Goal: Communication & Community: Answer question/provide support

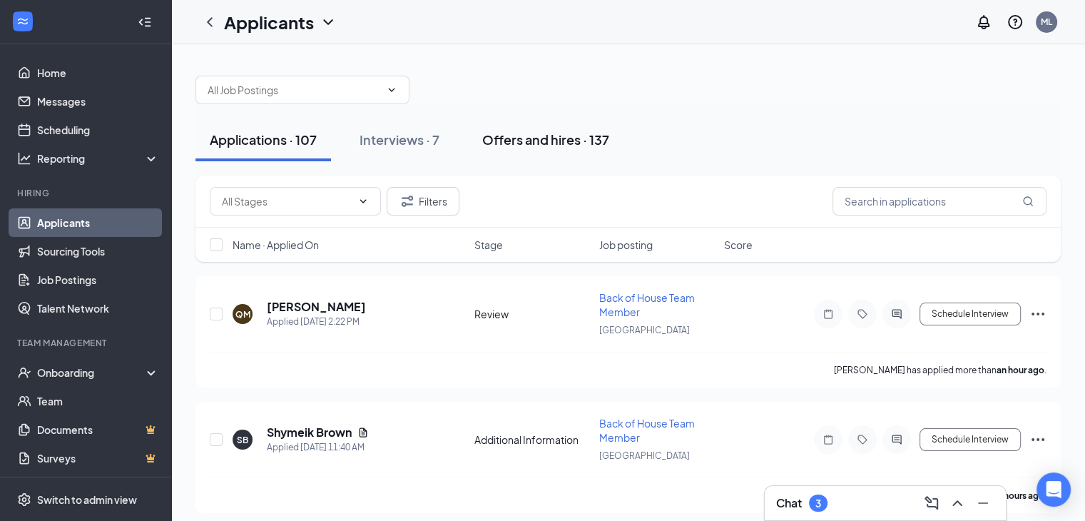
click at [563, 140] on div "Offers and hires · 137" at bounding box center [545, 140] width 127 height 18
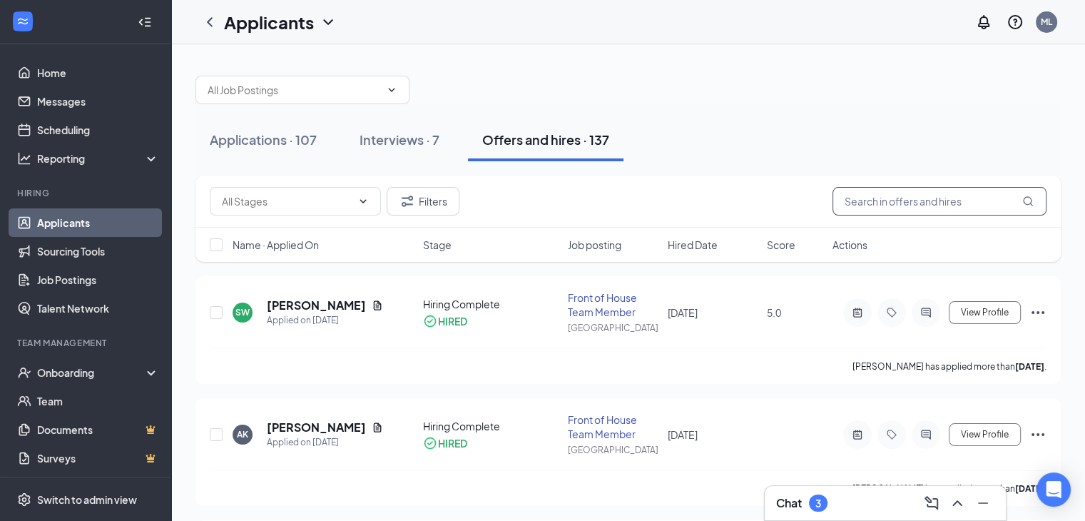
click at [864, 201] on input "text" at bounding box center [940, 201] width 214 height 29
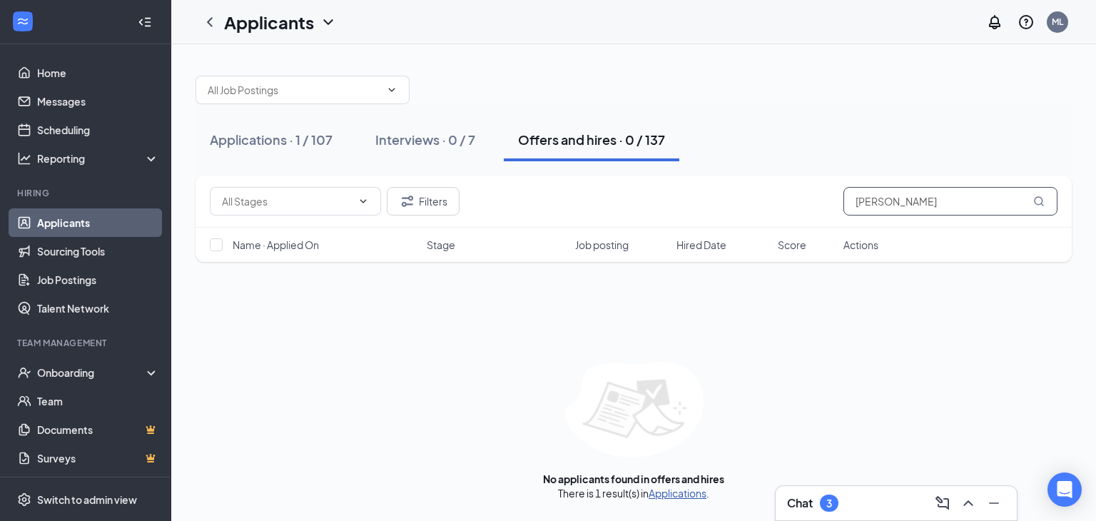
type input "[PERSON_NAME]"
click at [679, 488] on link "Applications" at bounding box center [678, 493] width 58 height 13
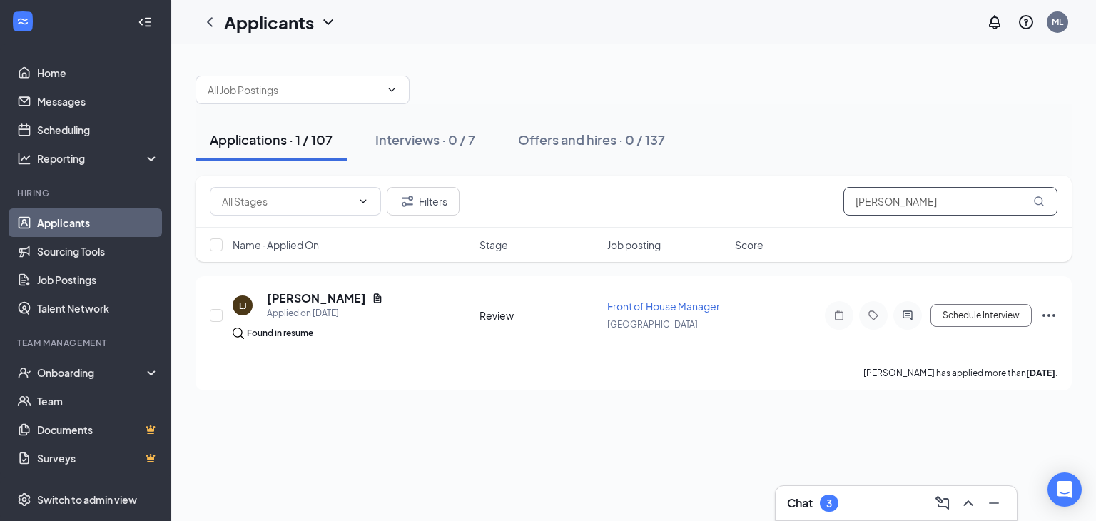
drag, startPoint x: 898, startPoint y: 203, endPoint x: 805, endPoint y: 218, distance: 93.9
click at [805, 218] on div "Filters [PERSON_NAME]" at bounding box center [634, 202] width 876 height 52
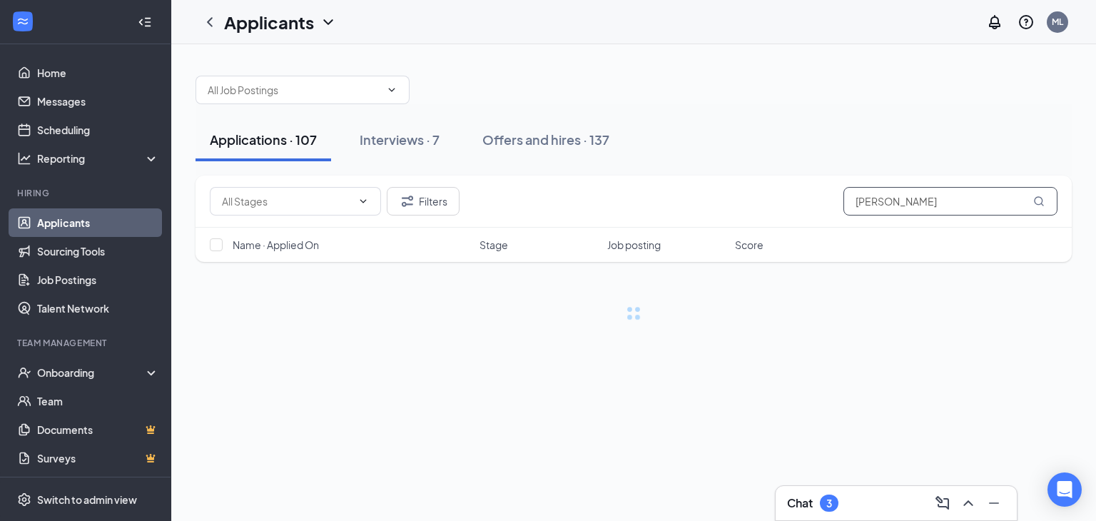
type input "[PERSON_NAME]"
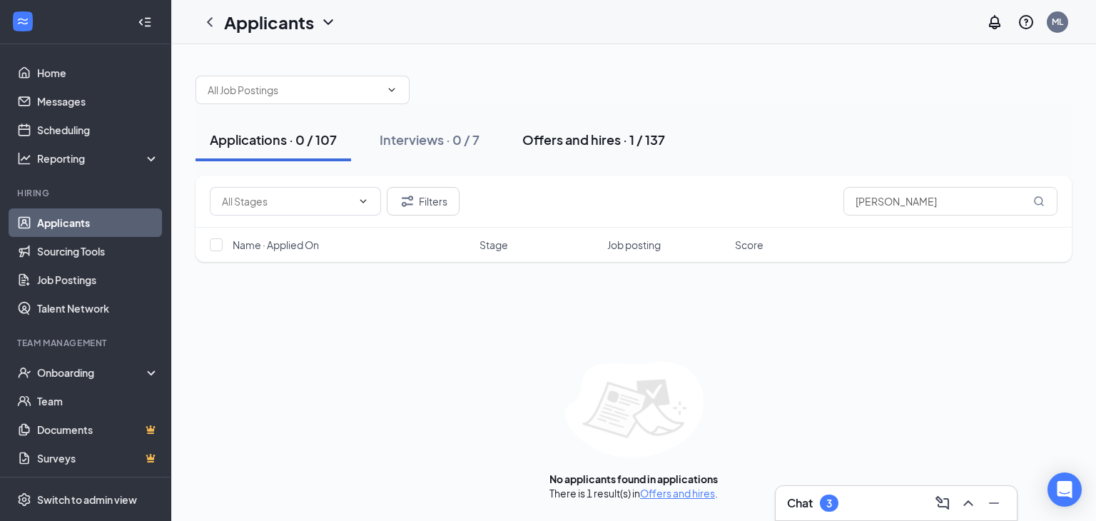
click at [609, 138] on div "Offers and hires · 1 / 137" at bounding box center [593, 140] width 143 height 18
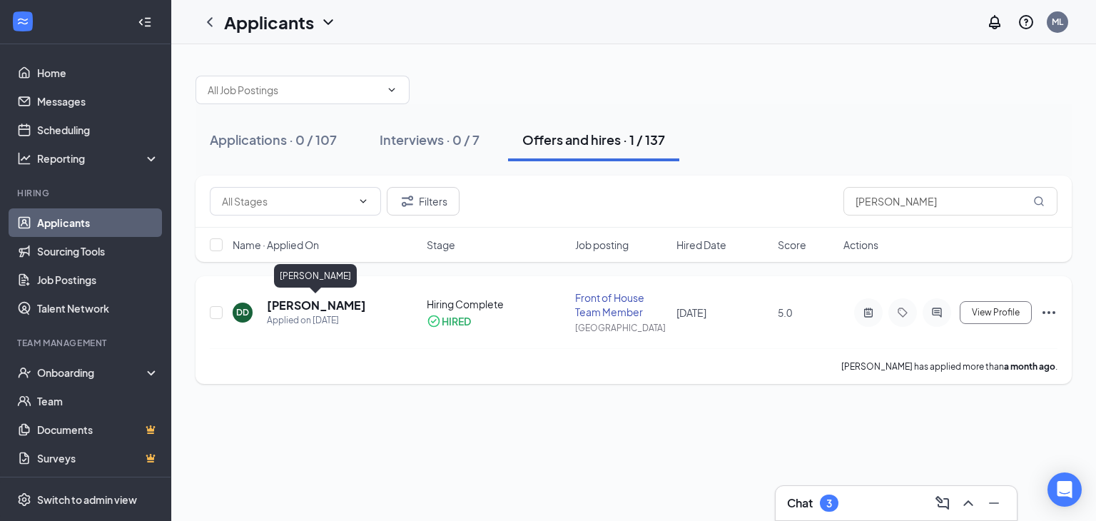
click at [351, 306] on h5 "[PERSON_NAME]" at bounding box center [316, 306] width 99 height 16
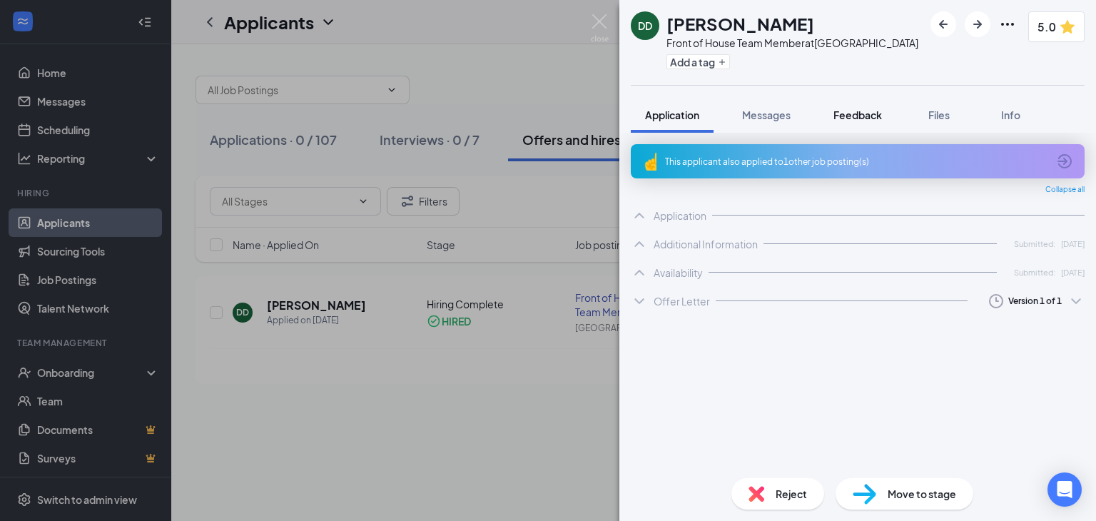
click at [864, 117] on span "Feedback" at bounding box center [857, 114] width 49 height 13
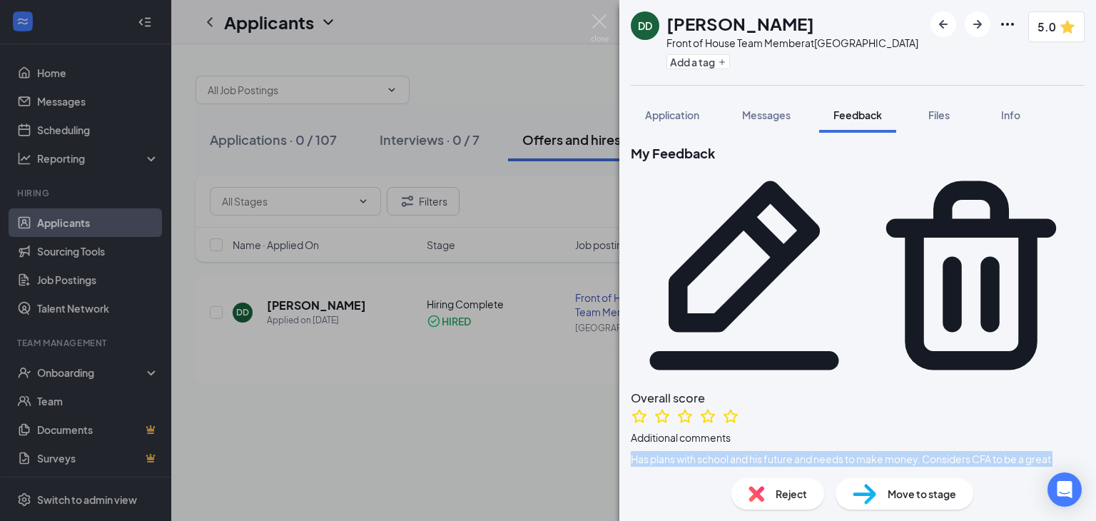
drag, startPoint x: 644, startPoint y: 280, endPoint x: 768, endPoint y: 315, distance: 128.3
click at [768, 389] on div "Overall score Additional comments Has plans with school and his future and need…" at bounding box center [858, 443] width 454 height 109
click at [751, 451] on span "Has plans with school and his future and needs to make money. Considers CFA to …" at bounding box center [858, 474] width 454 height 47
drag, startPoint x: 645, startPoint y: 283, endPoint x: 789, endPoint y: 311, distance: 146.1
click at [789, 451] on span "Has plans with school and his future and needs to make money. Considers CFA to …" at bounding box center [858, 474] width 454 height 47
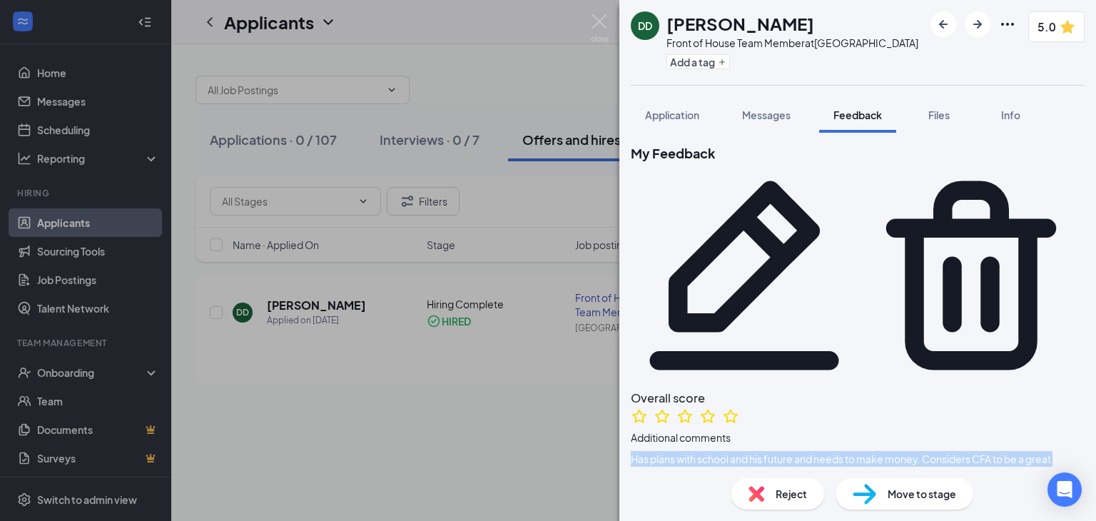
copy span "Has plans with school and his future and needs to make money. Considers CFA to …"
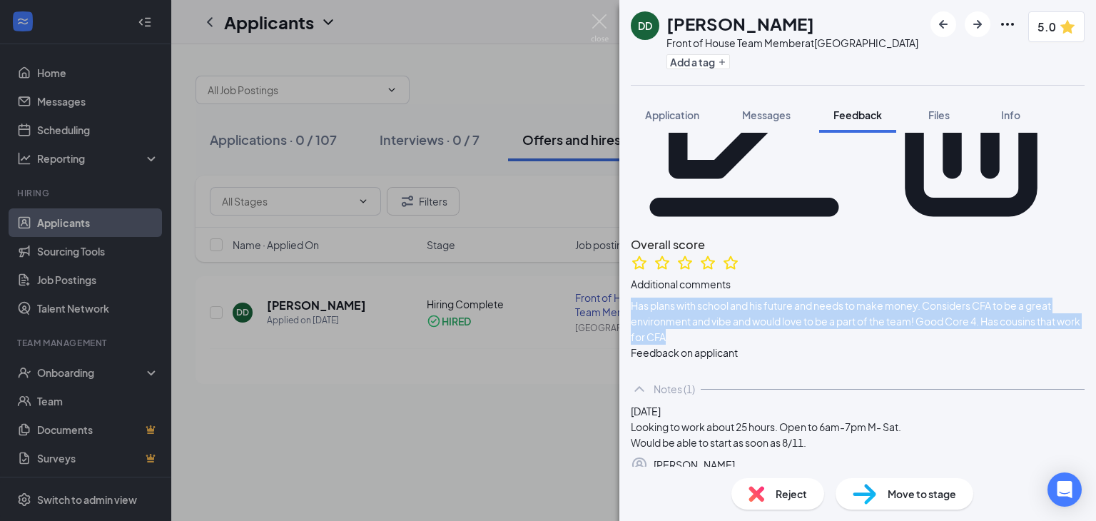
scroll to position [154, 0]
click at [592, 20] on img at bounding box center [600, 28] width 18 height 28
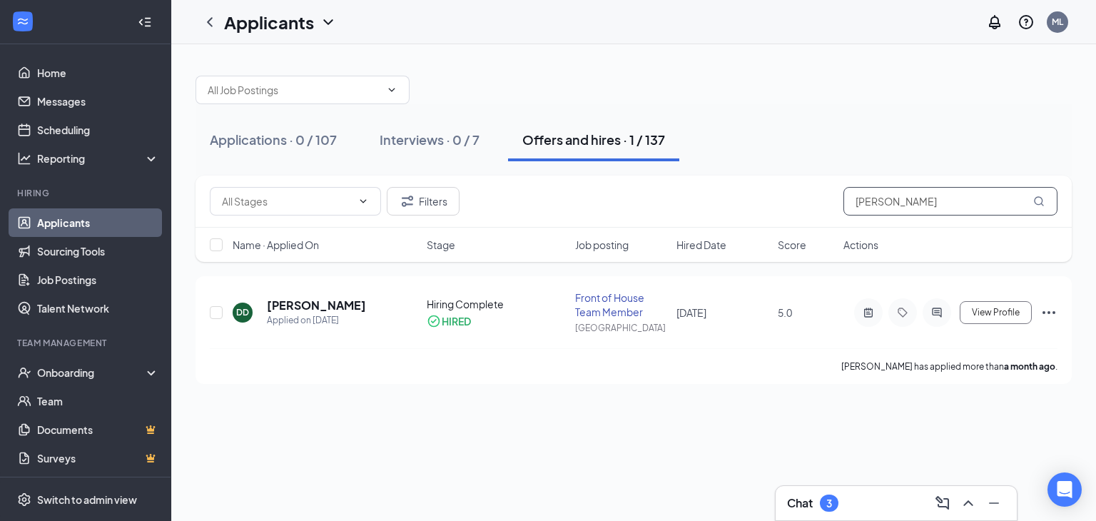
drag, startPoint x: 917, startPoint y: 193, endPoint x: 821, endPoint y: 201, distance: 96.7
click at [821, 201] on div "Filters [PERSON_NAME]" at bounding box center [634, 201] width 848 height 29
click at [317, 298] on h5 "[PERSON_NAME]" at bounding box center [316, 306] width 99 height 16
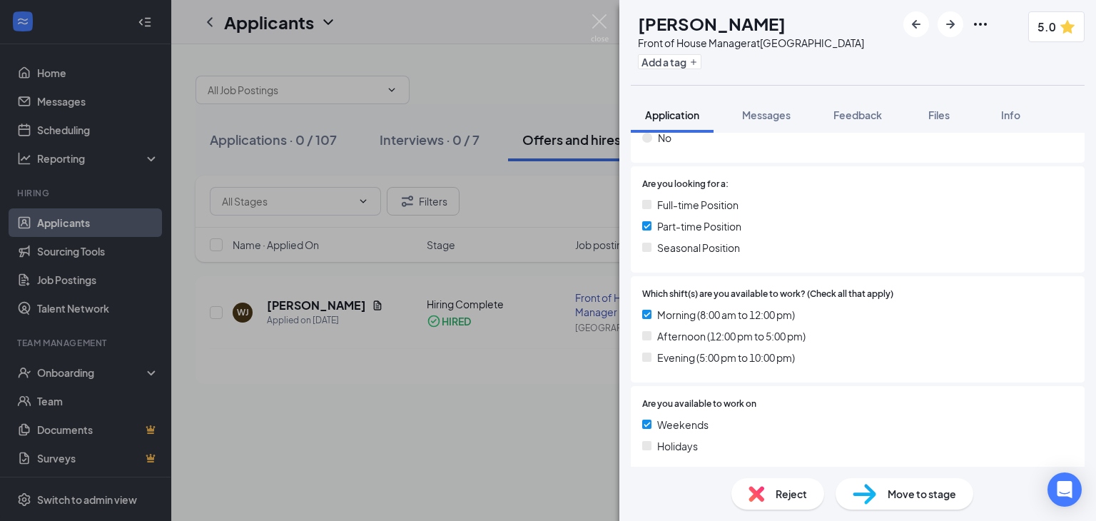
scroll to position [268, 0]
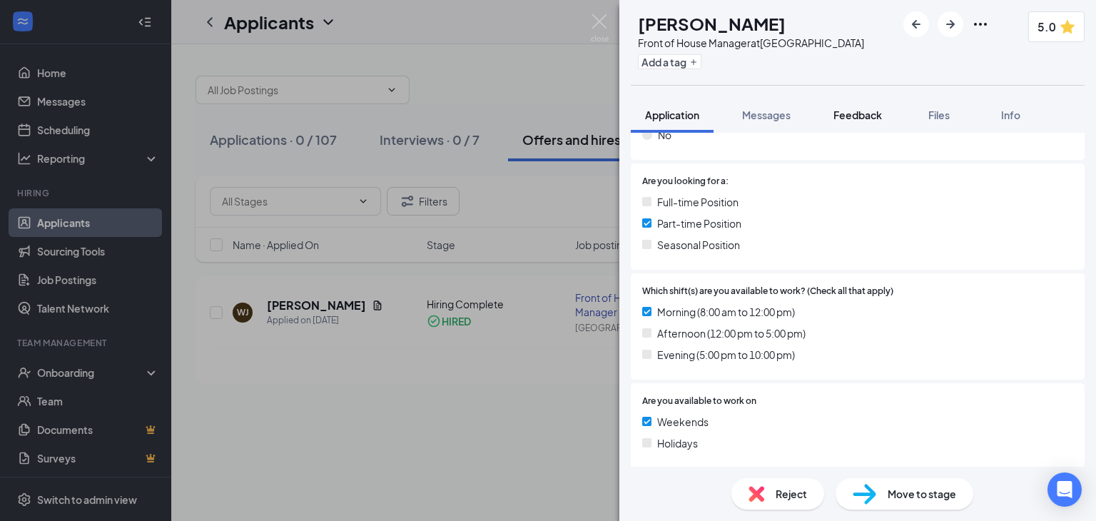
click at [852, 118] on span "Feedback" at bounding box center [857, 114] width 49 height 13
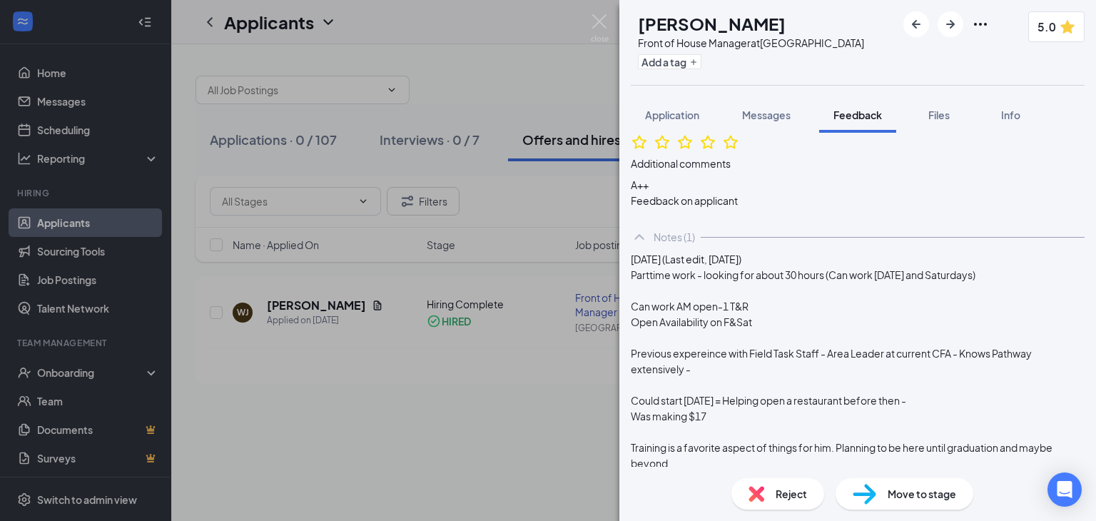
scroll to position [264, 0]
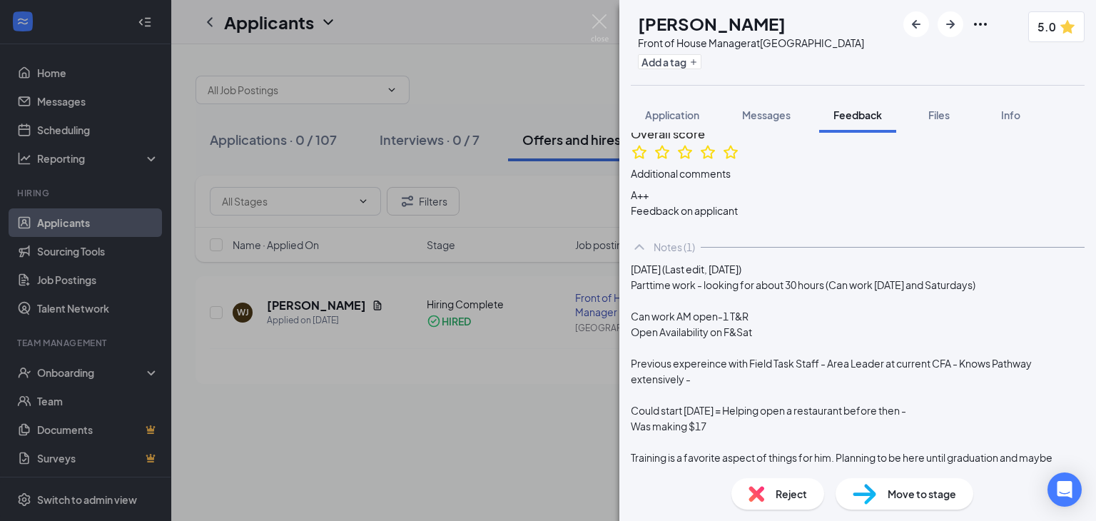
drag, startPoint x: 659, startPoint y: 189, endPoint x: 806, endPoint y: 382, distance: 242.9
click at [806, 382] on div "[DATE] (Last edit, [DATE]) Parttime work - looking for about 30 hours (Can work…" at bounding box center [858, 382] width 454 height 243
copy div "Parttime work - looking for about 30 hours (Can work [DATE] and Saturdays) Can …"
click at [600, 26] on img at bounding box center [600, 28] width 18 height 28
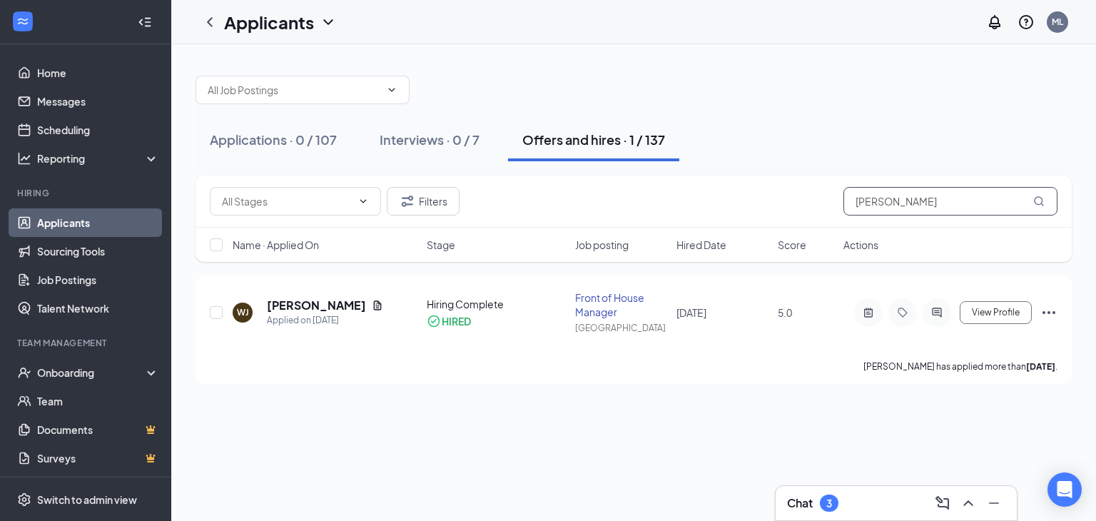
drag, startPoint x: 901, startPoint y: 190, endPoint x: 831, endPoint y: 193, distance: 70.0
click at [831, 193] on div "Filters [PERSON_NAME]" at bounding box center [634, 201] width 848 height 29
click at [295, 302] on h5 "[PERSON_NAME]" at bounding box center [316, 306] width 99 height 16
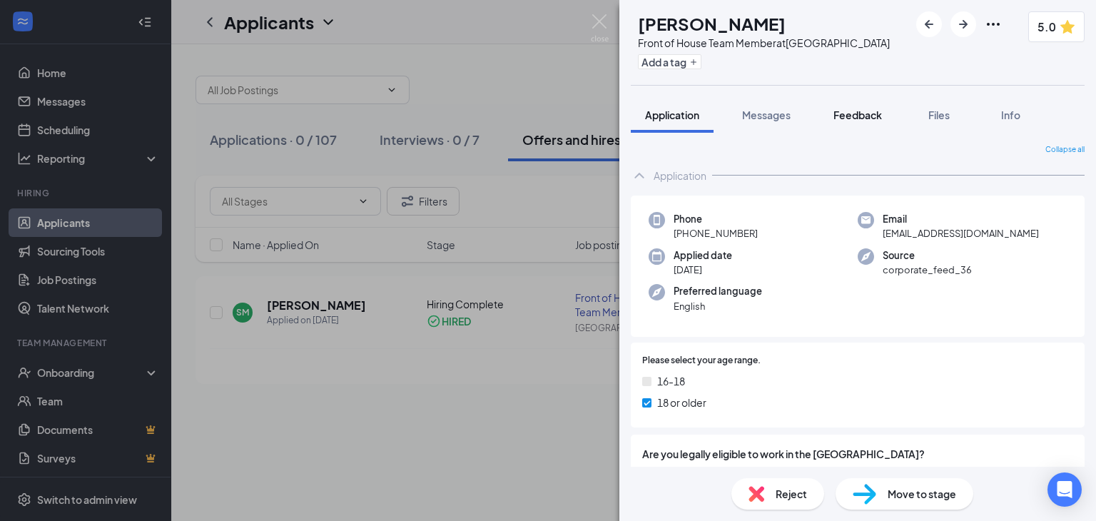
click at [848, 111] on span "Feedback" at bounding box center [857, 114] width 49 height 13
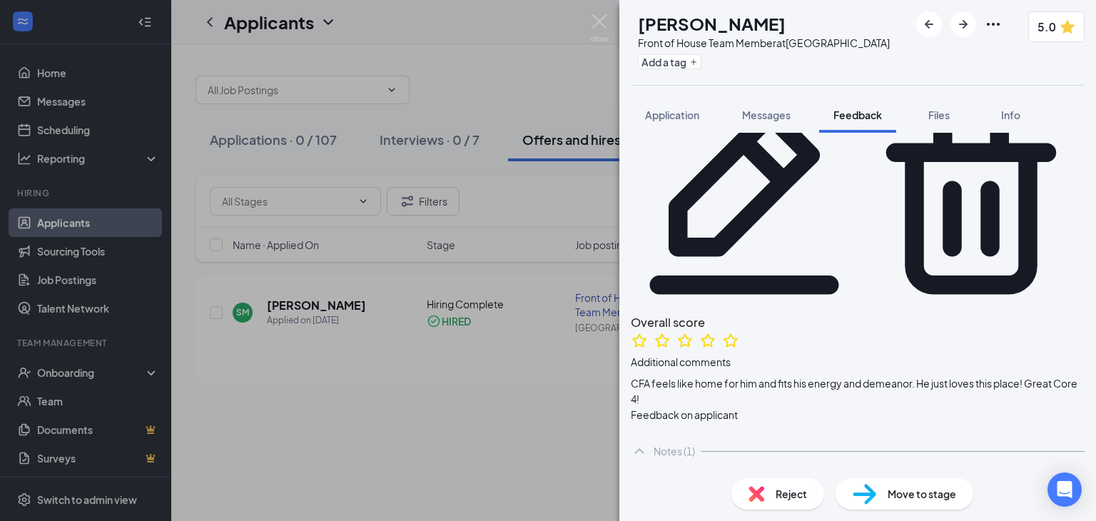
scroll to position [73, 0]
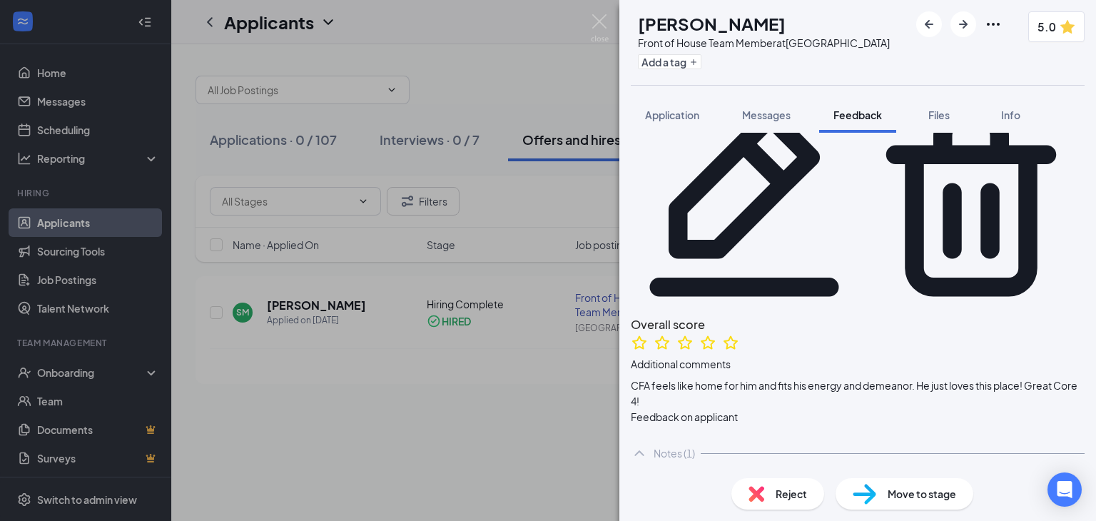
click at [639, 315] on div "Overall score Additional comments CFA feels like home for him and fits his ener…" at bounding box center [858, 361] width 454 height 93
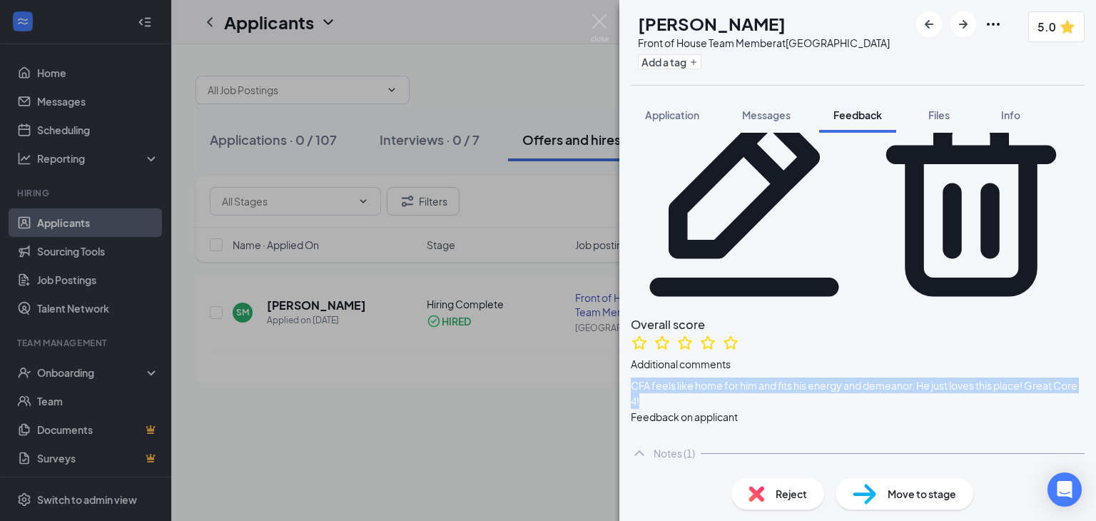
drag, startPoint x: 645, startPoint y: 210, endPoint x: 731, endPoint y: 223, distance: 86.6
click at [731, 377] on span "CFA feels like home for him and fits his energy and demeanor. He just loves thi…" at bounding box center [858, 392] width 454 height 31
copy span "CFA feels like home for him and fits his energy and demeanor. He just loves thi…"
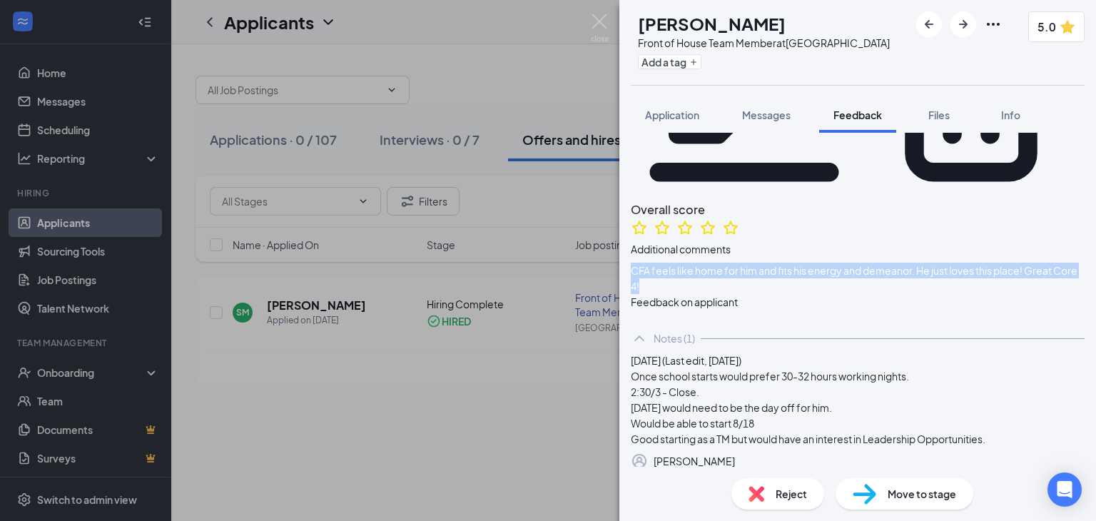
scroll to position [192, 0]
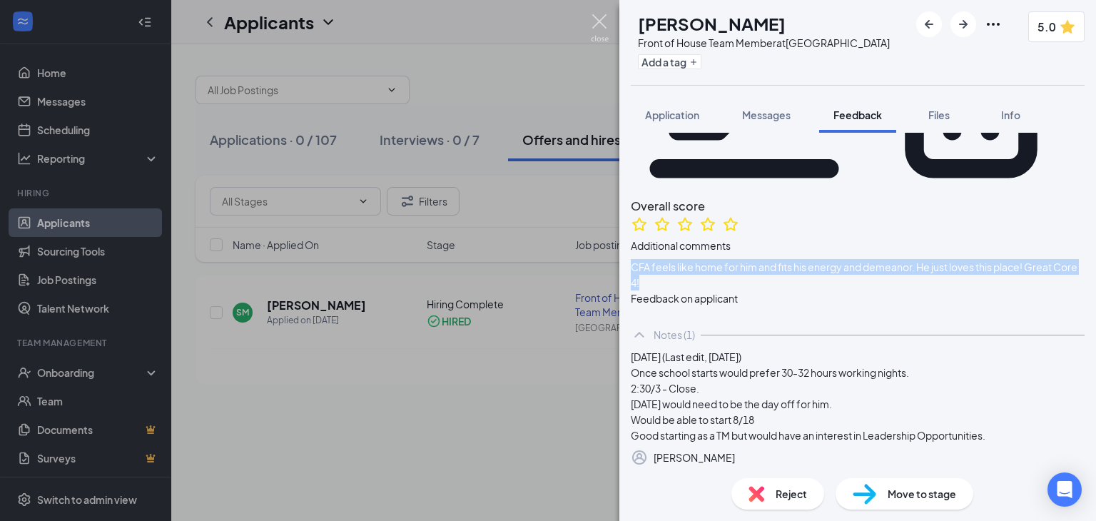
click at [599, 18] on img at bounding box center [600, 28] width 18 height 28
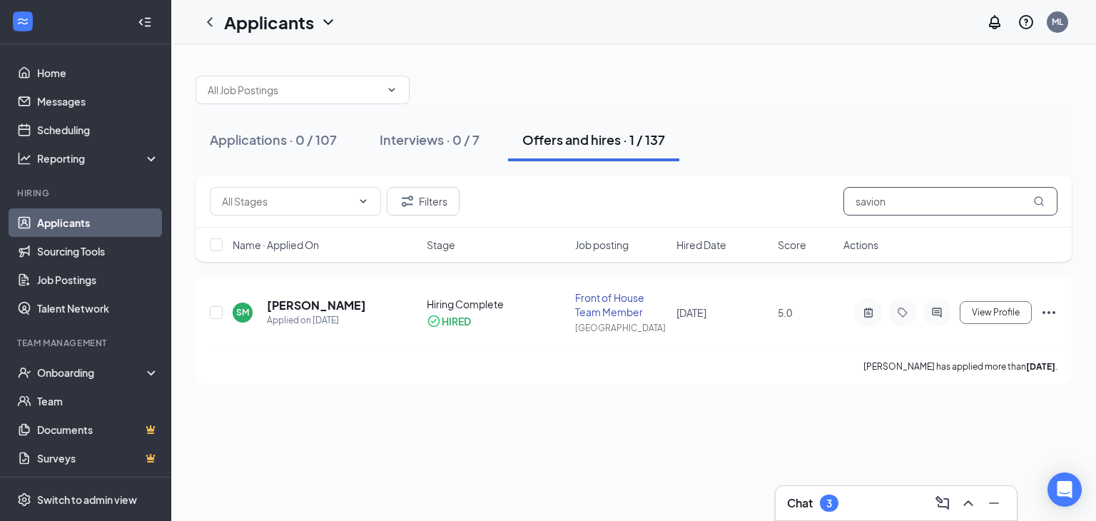
drag, startPoint x: 896, startPoint y: 201, endPoint x: 811, endPoint y: 203, distance: 85.7
click at [811, 203] on div "Filters savion" at bounding box center [634, 201] width 848 height 29
click at [352, 300] on h5 "[PERSON_NAME]" at bounding box center [316, 306] width 99 height 16
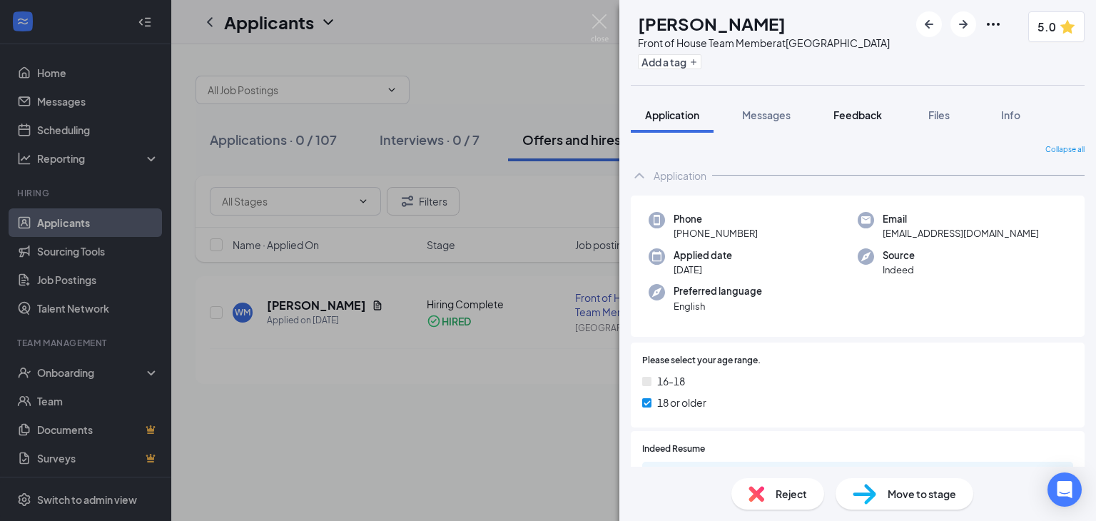
click at [845, 112] on span "Feedback" at bounding box center [857, 114] width 49 height 13
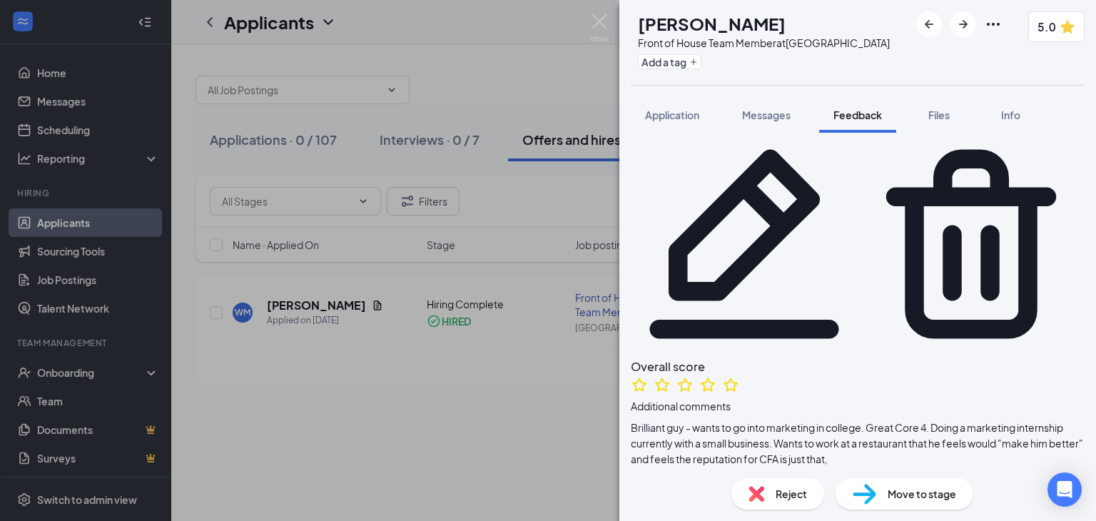
scroll to position [39, 0]
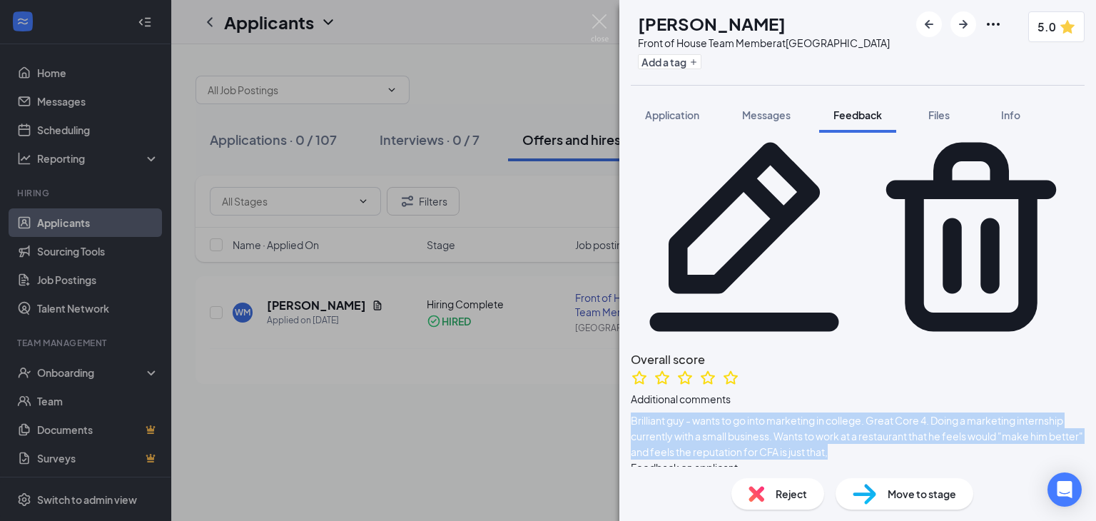
drag, startPoint x: 643, startPoint y: 245, endPoint x: 971, endPoint y: 275, distance: 329.6
click at [971, 350] on div "Overall score Additional comments Brilliant guy - wants to go into marketing in…" at bounding box center [858, 404] width 454 height 109
click at [891, 412] on span "Brilliant guy - wants to go into marketing in college. Great Core 4. Doing a ma…" at bounding box center [858, 435] width 454 height 47
drag, startPoint x: 645, startPoint y: 244, endPoint x: 979, endPoint y: 293, distance: 337.5
click at [979, 350] on div "Overall score Additional comments Brilliant guy - wants to go into marketing in…" at bounding box center [858, 404] width 454 height 109
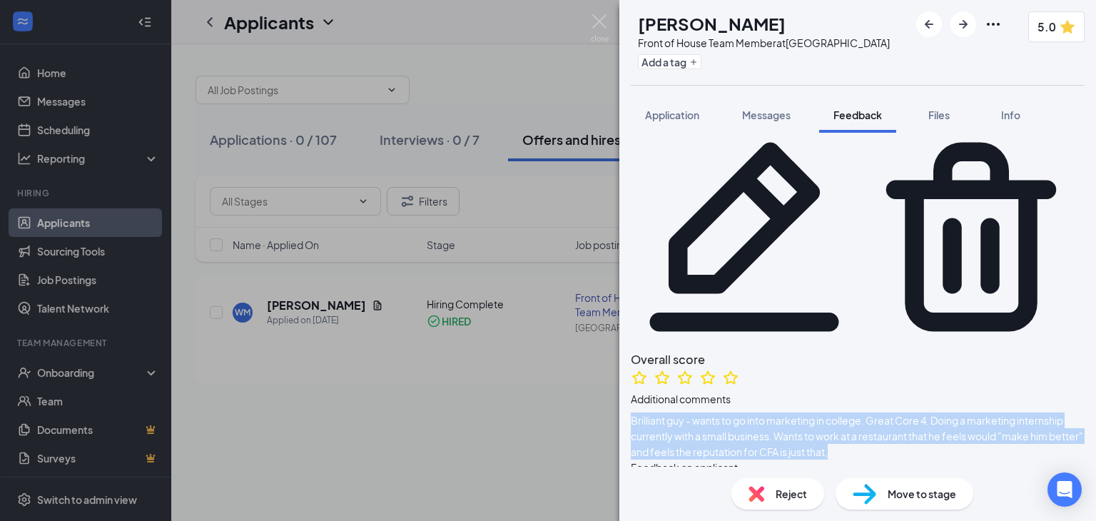
click at [905, 412] on span "Brilliant guy - wants to go into marketing in college. Great Core 4. Doing a ma…" at bounding box center [858, 435] width 454 height 47
drag, startPoint x: 968, startPoint y: 281, endPoint x: 645, endPoint y: 242, distance: 324.9
click at [645, 412] on span "Brilliant guy - wants to go into marketing in college. Great Core 4. Doing a ma…" at bounding box center [858, 435] width 454 height 47
copy span "Brilliant guy - wants to go into marketing in college. Great Core 4. Doing a ma…"
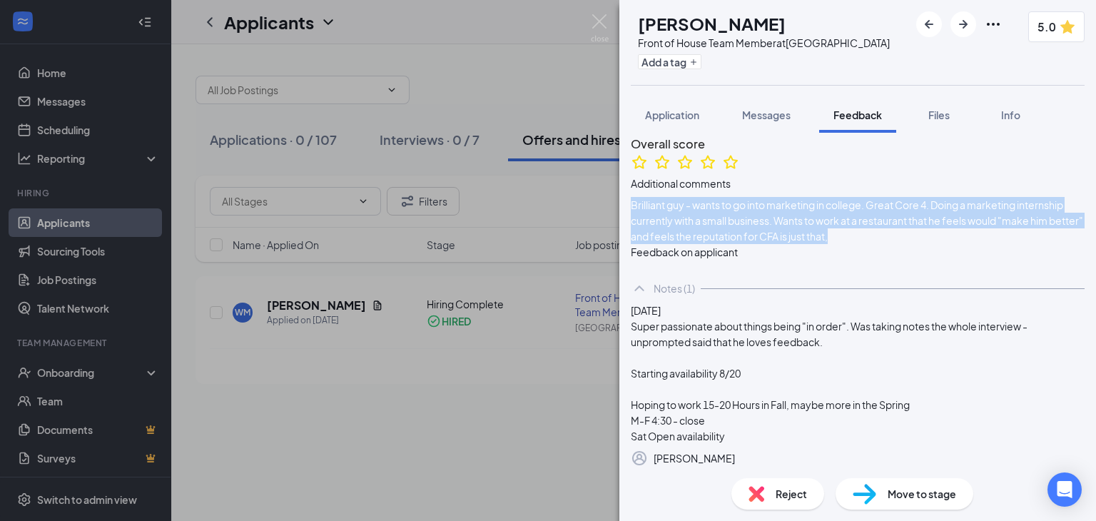
scroll to position [255, 0]
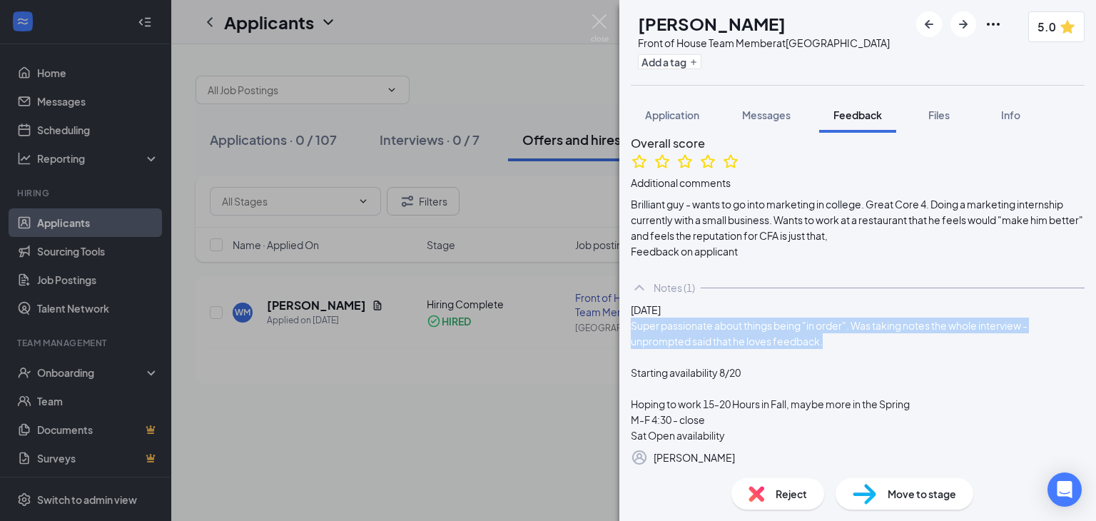
drag, startPoint x: 661, startPoint y: 228, endPoint x: 918, endPoint y: 244, distance: 257.4
click at [918, 318] on div "Super passionate about things being "in order". Was taking notes the whole inte…" at bounding box center [858, 381] width 454 height 126
copy div "Super passionate about things being "in order". Was taking notes the whole inte…"
click at [605, 18] on img at bounding box center [600, 28] width 18 height 28
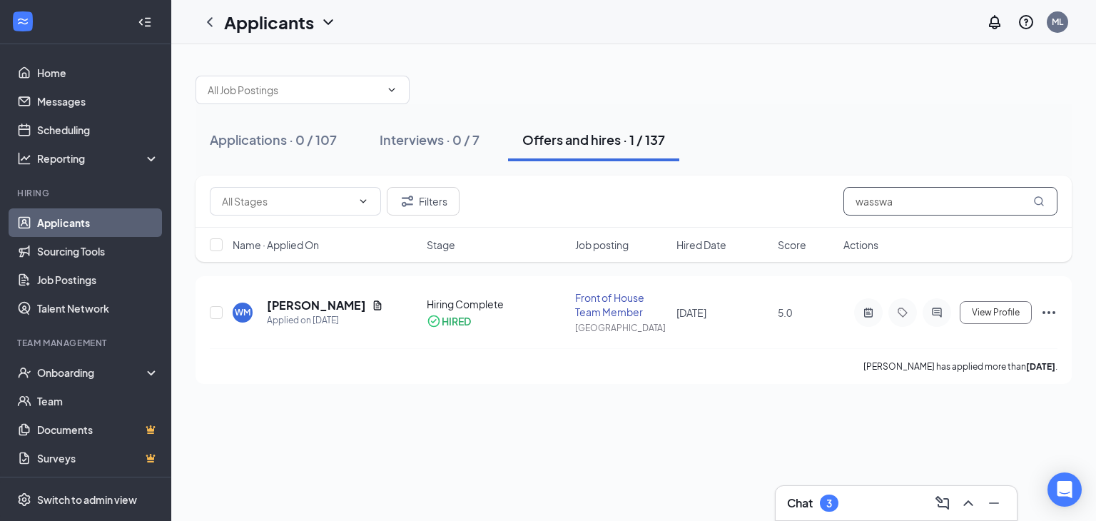
drag, startPoint x: 913, startPoint y: 208, endPoint x: 816, endPoint y: 211, distance: 97.8
click at [816, 211] on div "Filters wasswa" at bounding box center [634, 201] width 848 height 29
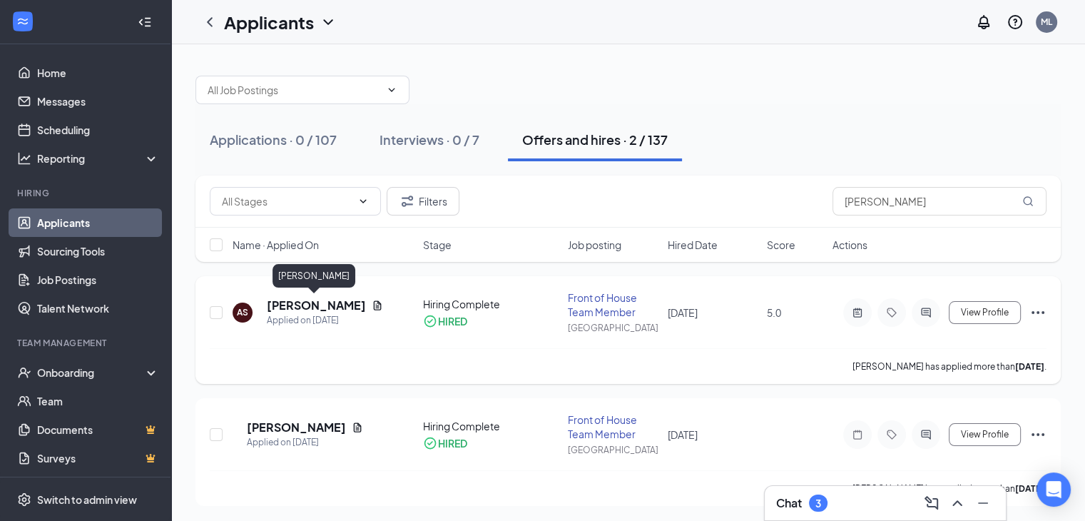
click at [330, 304] on h5 "[PERSON_NAME]" at bounding box center [316, 306] width 99 height 16
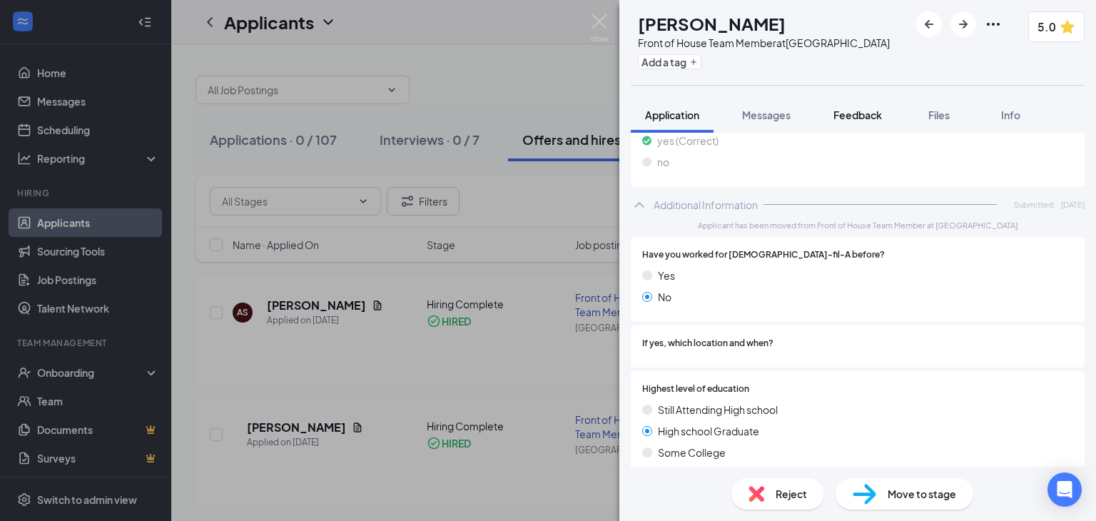
scroll to position [508, 0]
click at [862, 103] on button "Feedback" at bounding box center [857, 115] width 77 height 36
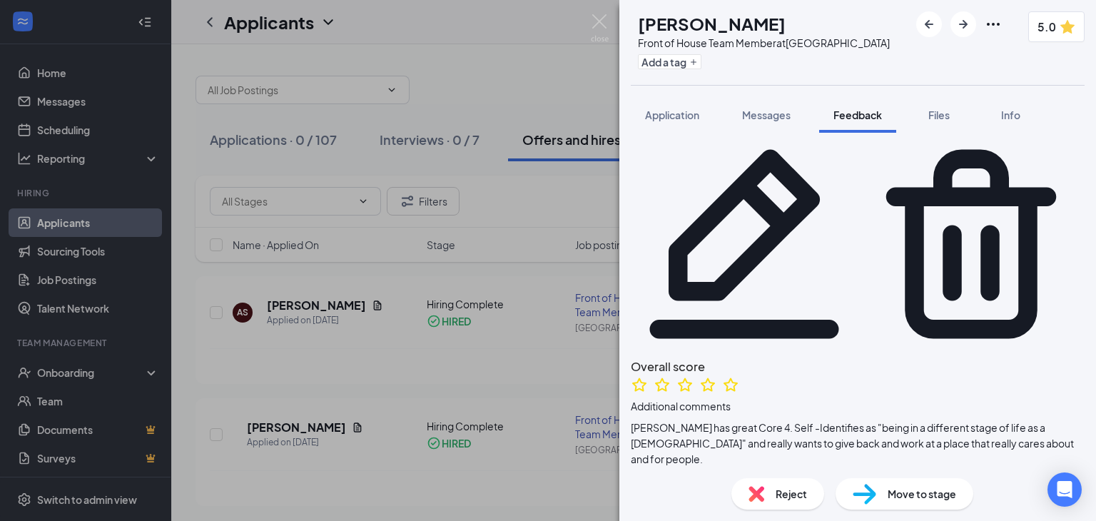
scroll to position [34, 0]
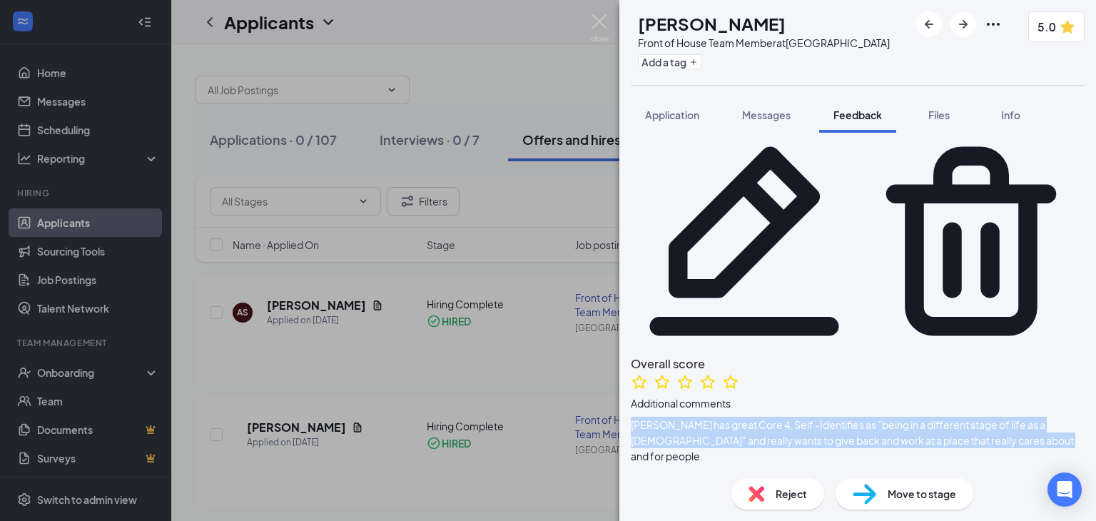
drag, startPoint x: 645, startPoint y: 249, endPoint x: 686, endPoint y: 280, distance: 51.4
click at [686, 417] on span "[PERSON_NAME] has great Core 4. Self -Identifies as "being in a different stage…" at bounding box center [858, 440] width 454 height 47
copy span "[PERSON_NAME] has great Core 4. Self -Identifies as "being in a different stage…"
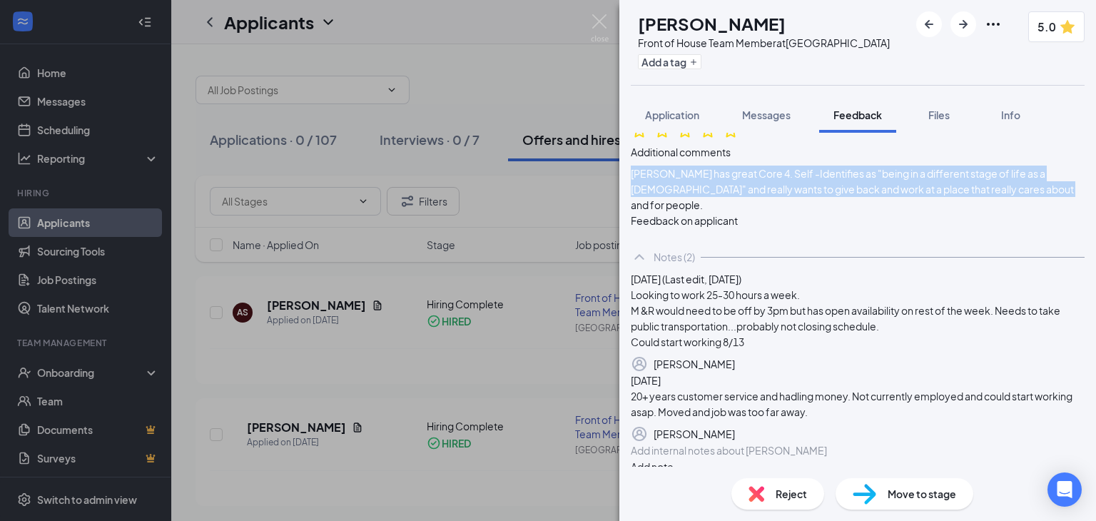
scroll to position [285, 0]
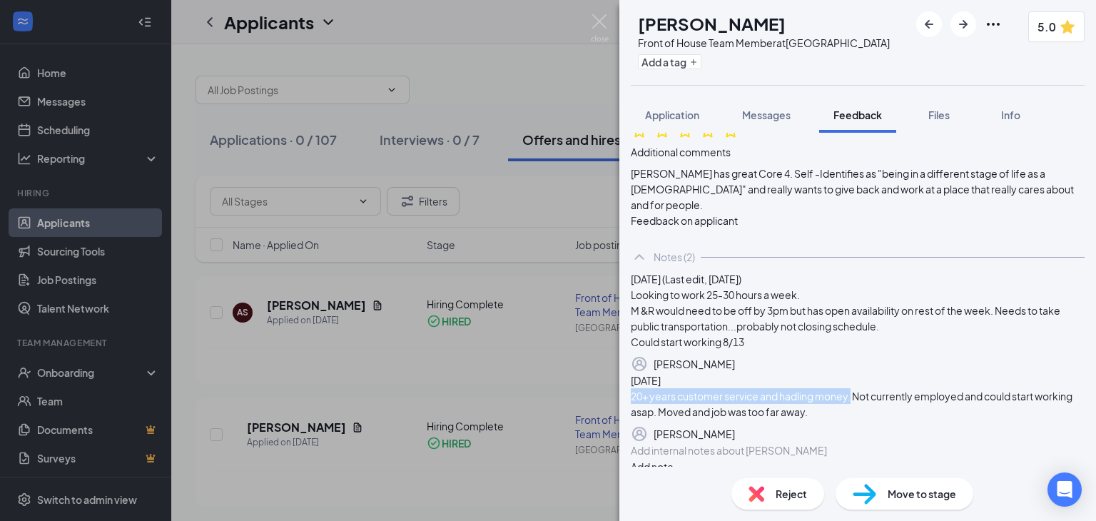
drag, startPoint x: 662, startPoint y: 337, endPoint x: 881, endPoint y: 338, distance: 219.1
click at [881, 388] on div "20+ years customer service and hadling money. Not currently employed and could …" at bounding box center [858, 403] width 454 height 31
click at [855, 388] on div "20+ years customer service and hadling money. Not currently employed and could …" at bounding box center [858, 403] width 454 height 31
click at [653, 372] on div "[DATE]+ years customer service and hadling money. Not currently employed and co…" at bounding box center [858, 407] width 454 height 70
drag, startPoint x: 659, startPoint y: 335, endPoint x: 886, endPoint y: 328, distance: 227.0
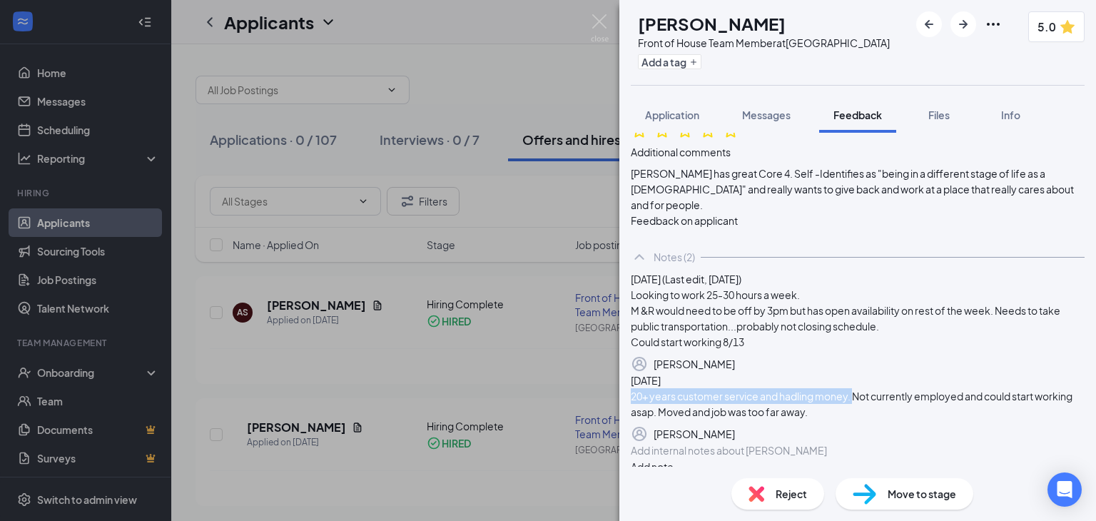
click at [886, 372] on div "[DATE]+ years customer service and hadling money. Not currently employed and co…" at bounding box center [858, 407] width 454 height 70
click at [844, 388] on div "20+ years customer service and hadling money. Not currently employed and could …" at bounding box center [858, 403] width 454 height 31
drag, startPoint x: 659, startPoint y: 335, endPoint x: 886, endPoint y: 336, distance: 226.9
click at [886, 372] on div "[DATE]+ years customer service and hadling money. Not currently employed and co…" at bounding box center [858, 407] width 454 height 70
copy div "20+ years customer service and hadling money."
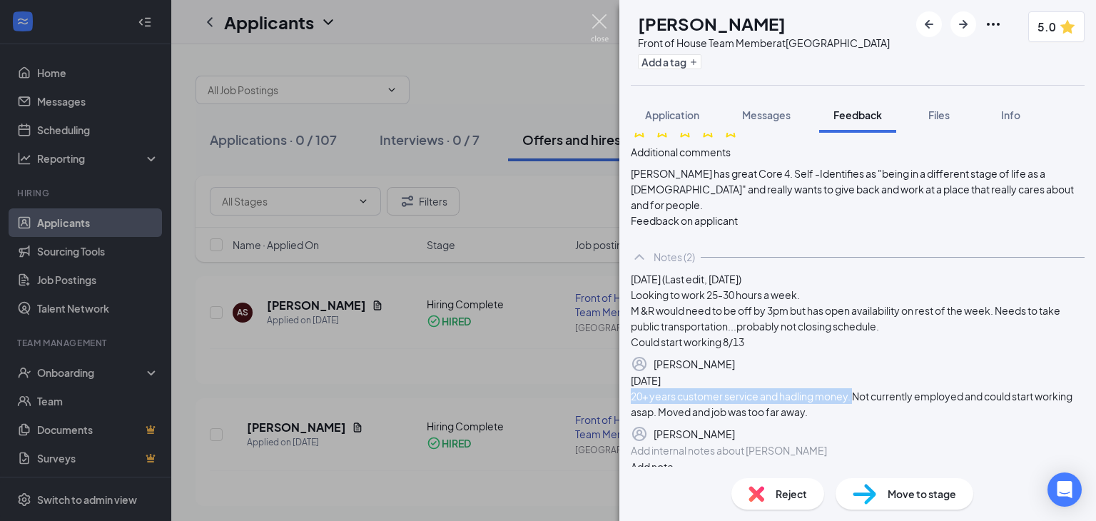
click at [605, 23] on img at bounding box center [600, 28] width 18 height 28
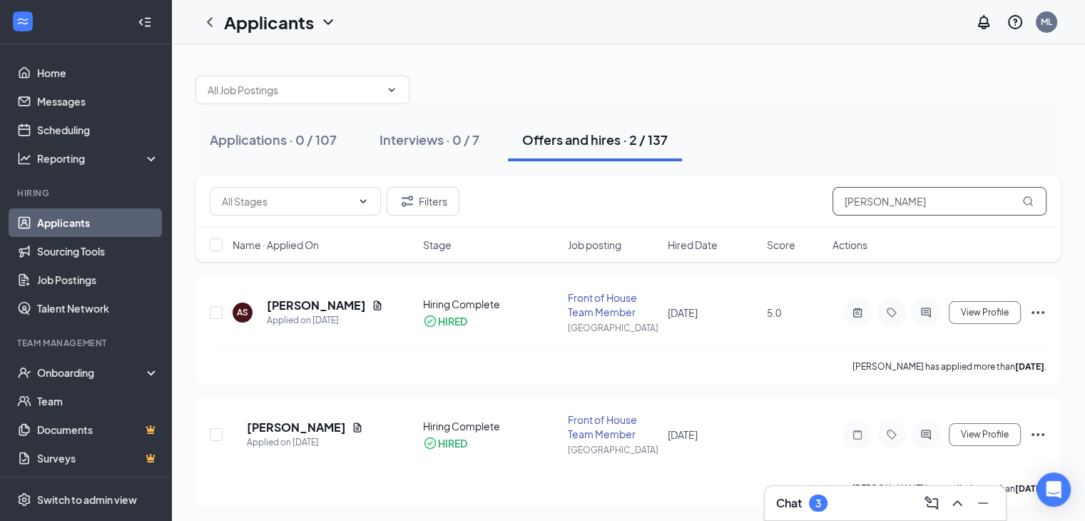
drag, startPoint x: 882, startPoint y: 202, endPoint x: 831, endPoint y: 216, distance: 52.4
click at [831, 216] on div "Filters [PERSON_NAME]" at bounding box center [629, 202] width 866 height 52
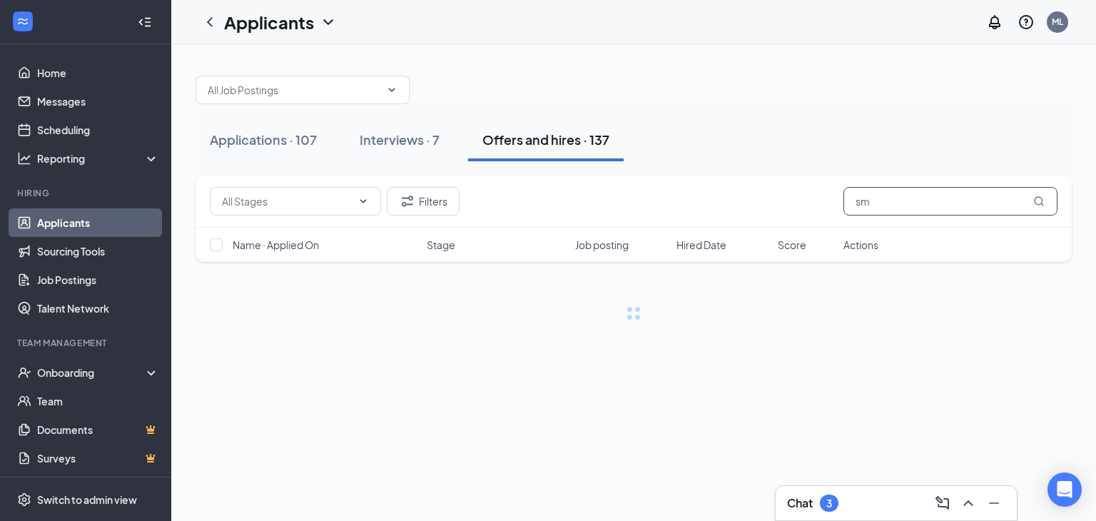
type input "s"
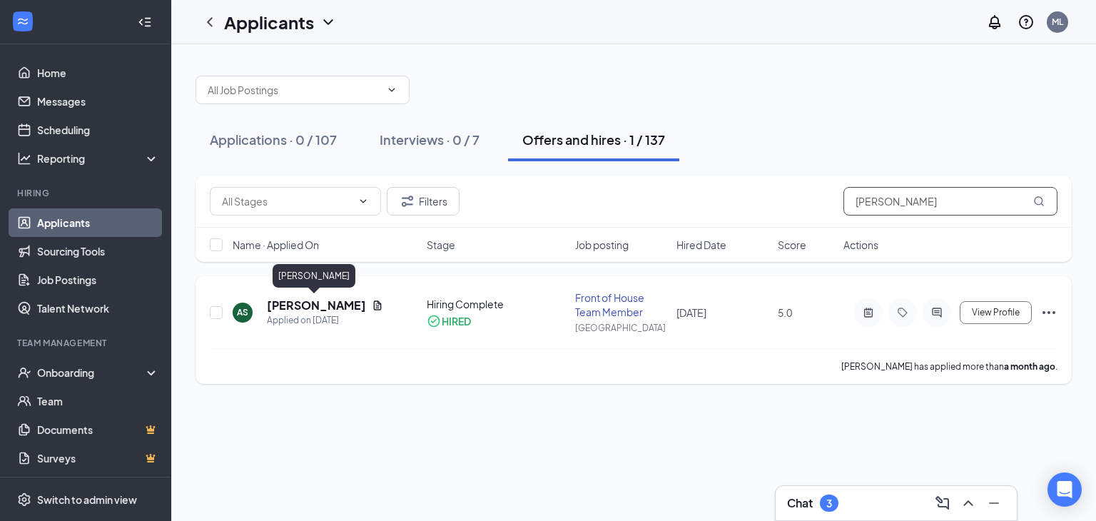
type input "[PERSON_NAME]"
click at [313, 300] on h5 "[PERSON_NAME]" at bounding box center [316, 306] width 99 height 16
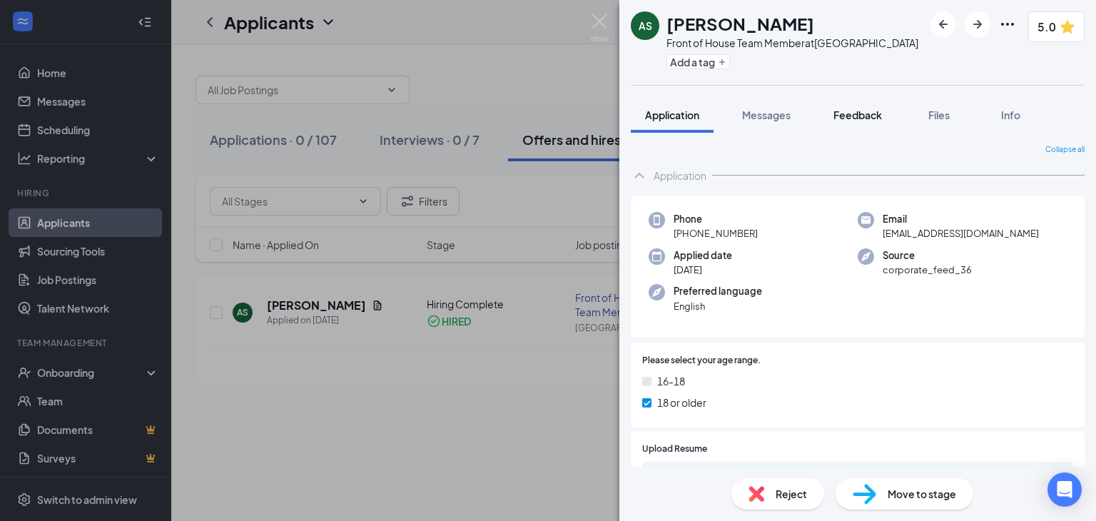
click at [845, 121] on div "Feedback" at bounding box center [857, 115] width 49 height 14
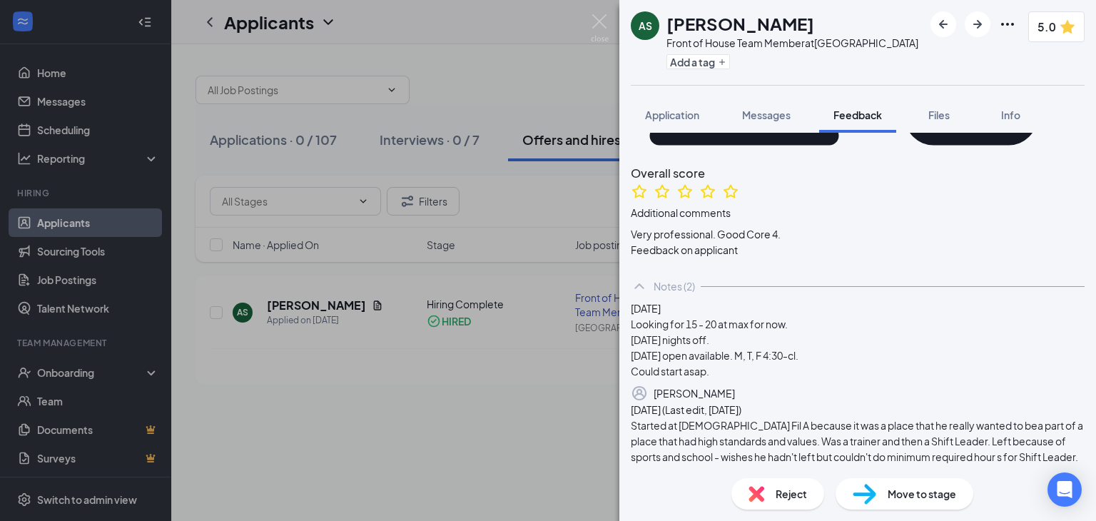
scroll to position [225, 0]
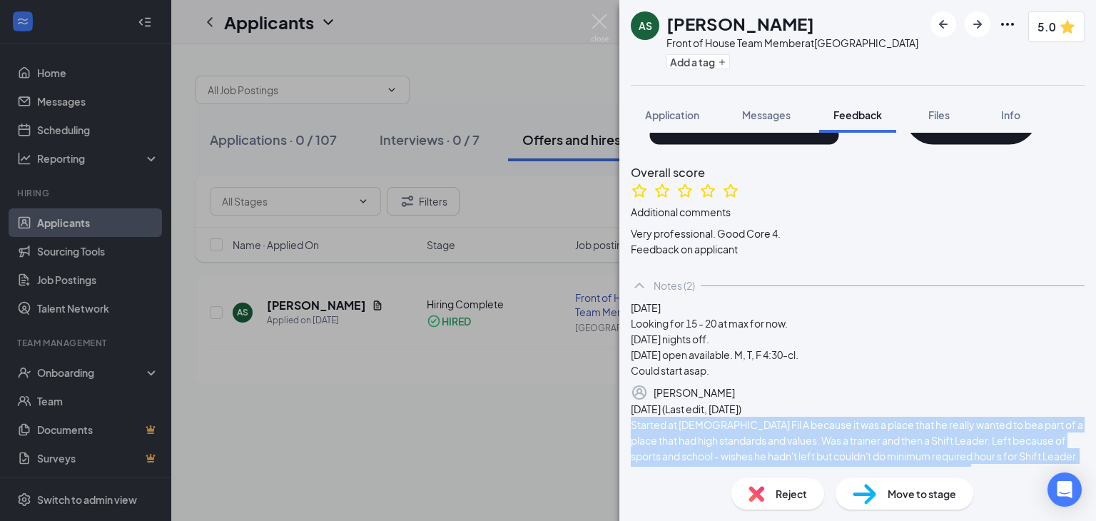
drag, startPoint x: 661, startPoint y: 366, endPoint x: 851, endPoint y: 427, distance: 200.2
click at [851, 427] on div "Started at [DEMOGRAPHIC_DATA] Fil A because it was a place that he really wante…" at bounding box center [858, 448] width 454 height 63
copy div "Started at [DEMOGRAPHIC_DATA] Fil A because it was a place that he really wante…"
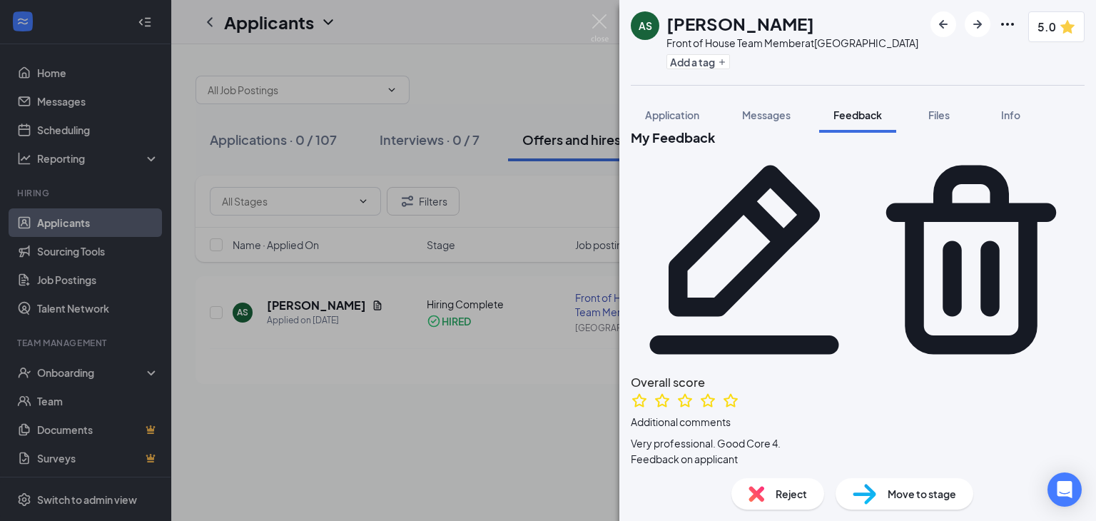
scroll to position [14, 0]
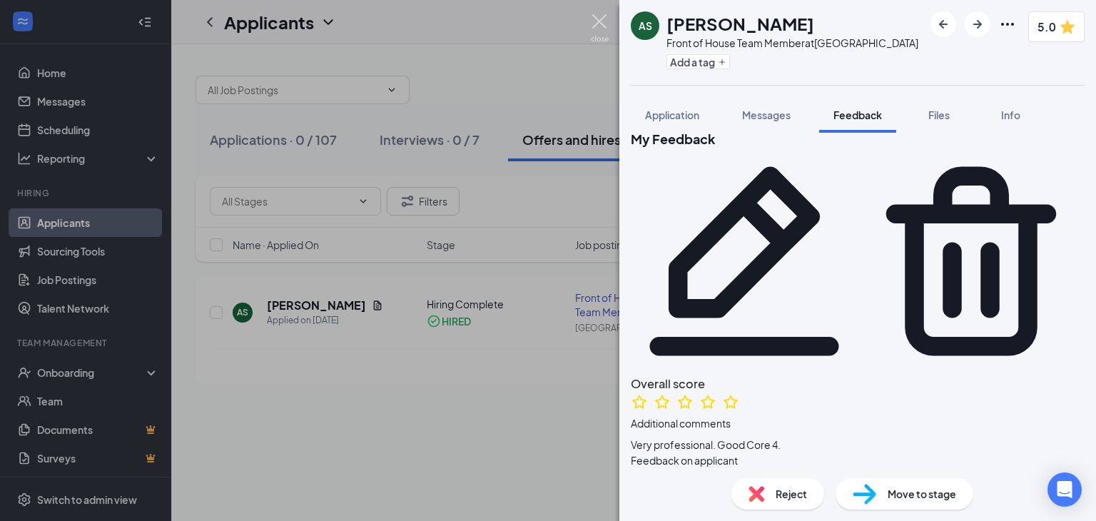
click at [598, 20] on img at bounding box center [600, 28] width 18 height 28
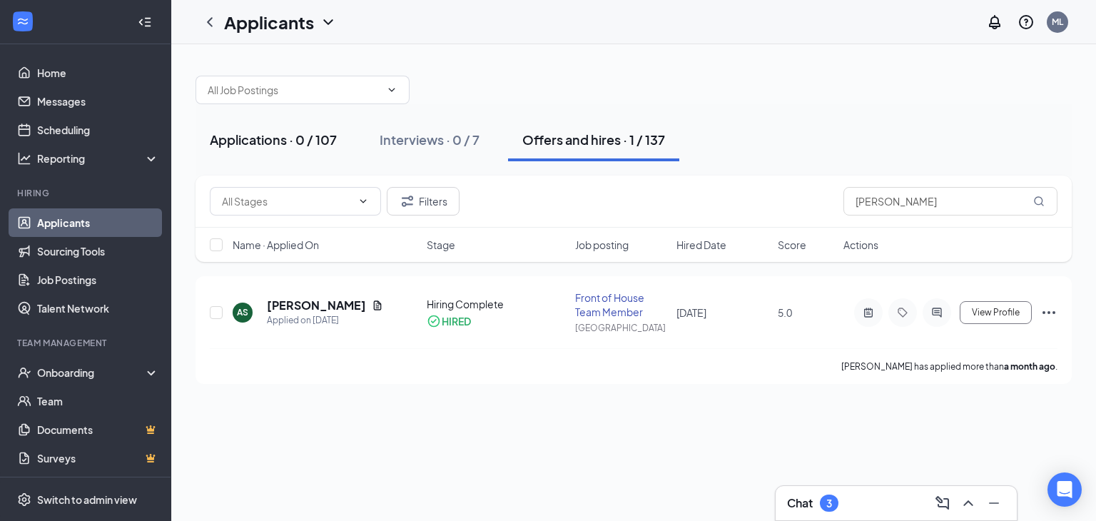
click at [300, 140] on div "Applications · 0 / 107" at bounding box center [273, 140] width 127 height 18
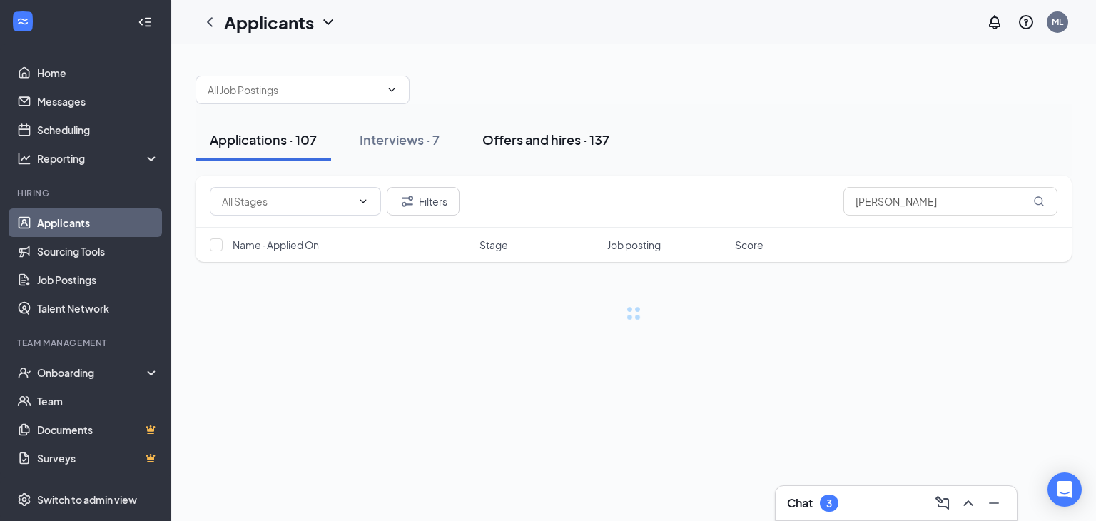
click at [505, 131] on div "Offers and hires · 137" at bounding box center [545, 140] width 127 height 18
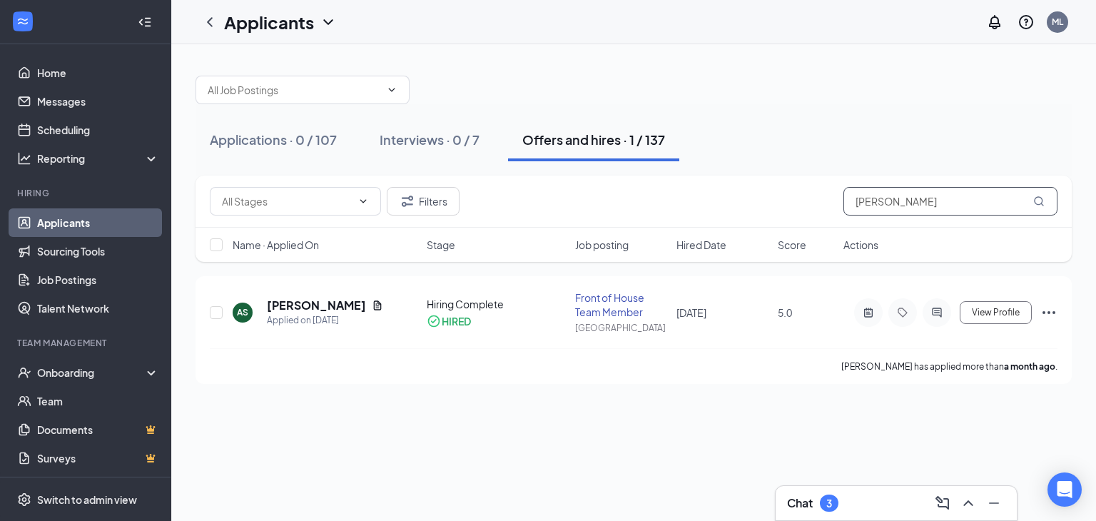
drag, startPoint x: 931, startPoint y: 196, endPoint x: 799, endPoint y: 212, distance: 132.9
click at [799, 212] on div "Filters [PERSON_NAME]" at bounding box center [634, 201] width 848 height 29
type input "s"
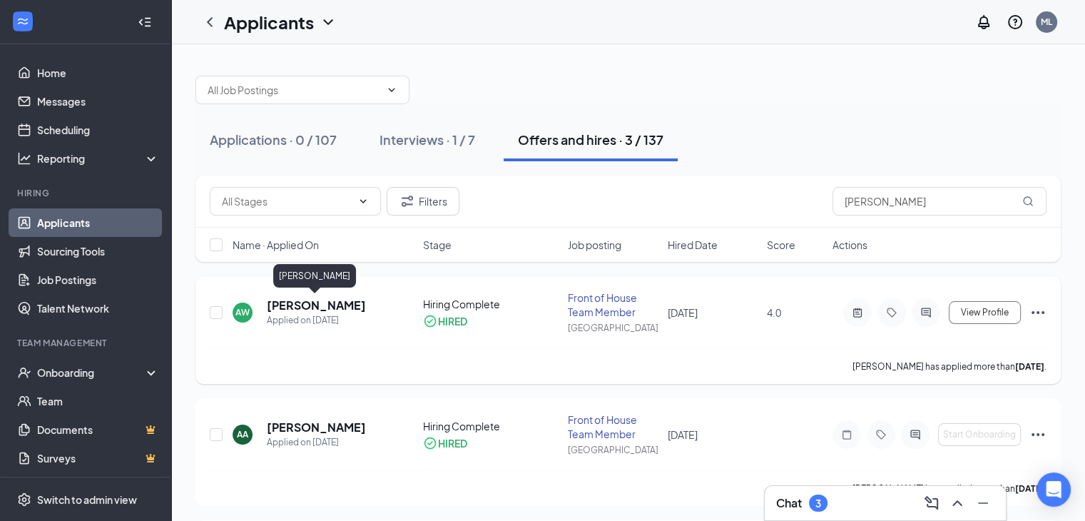
click at [341, 300] on h5 "[PERSON_NAME]" at bounding box center [316, 306] width 99 height 16
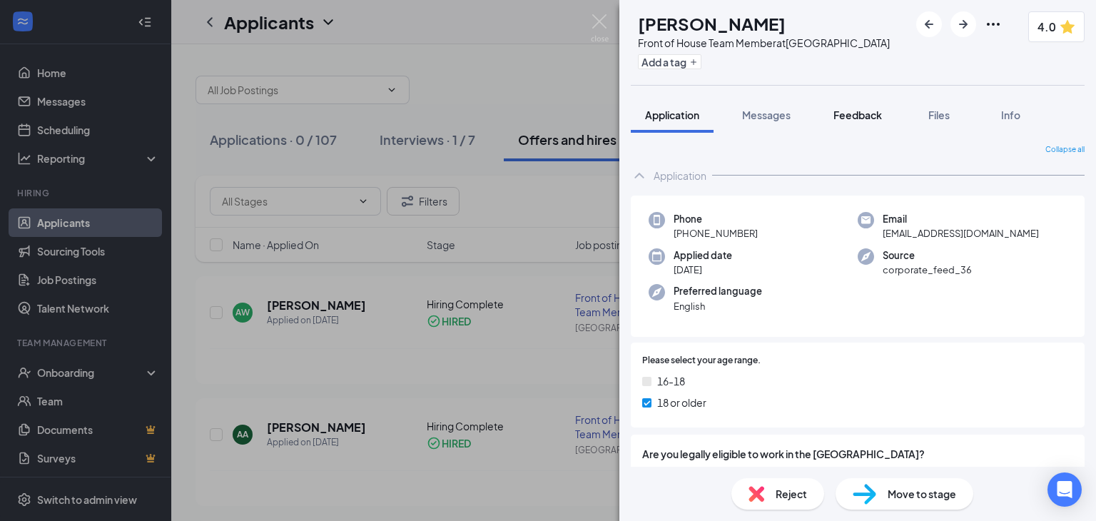
click at [865, 117] on span "Feedback" at bounding box center [857, 114] width 49 height 13
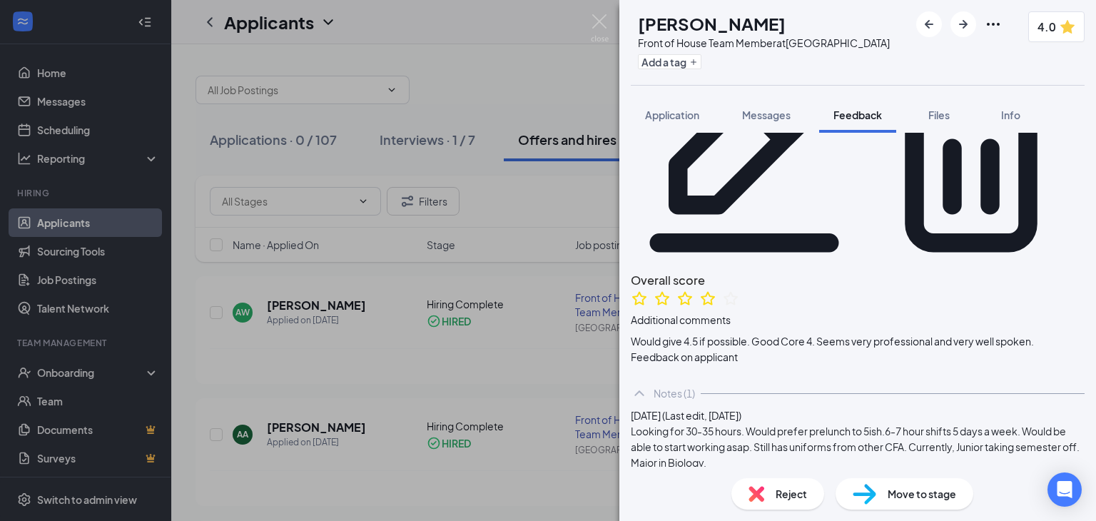
scroll to position [117, 0]
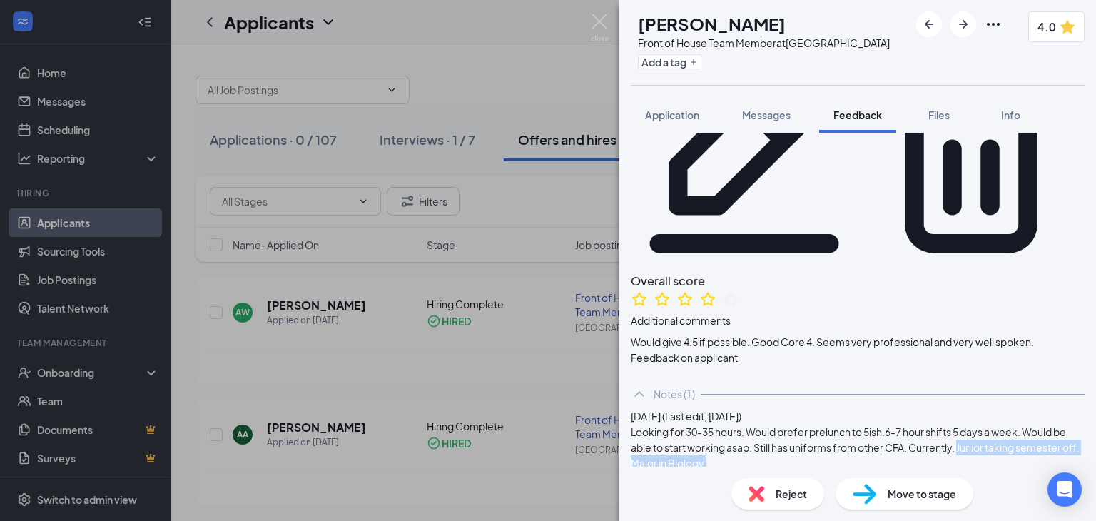
drag, startPoint x: 708, startPoint y: 367, endPoint x: 913, endPoint y: 365, distance: 204.8
click at [913, 424] on div "Looking for 30-35 hours. Would prefer prelunch to 5ish.6-7 hour shifts 5 days a…" at bounding box center [858, 447] width 454 height 47
copy div "Junior taking semester off. Major in Biology."
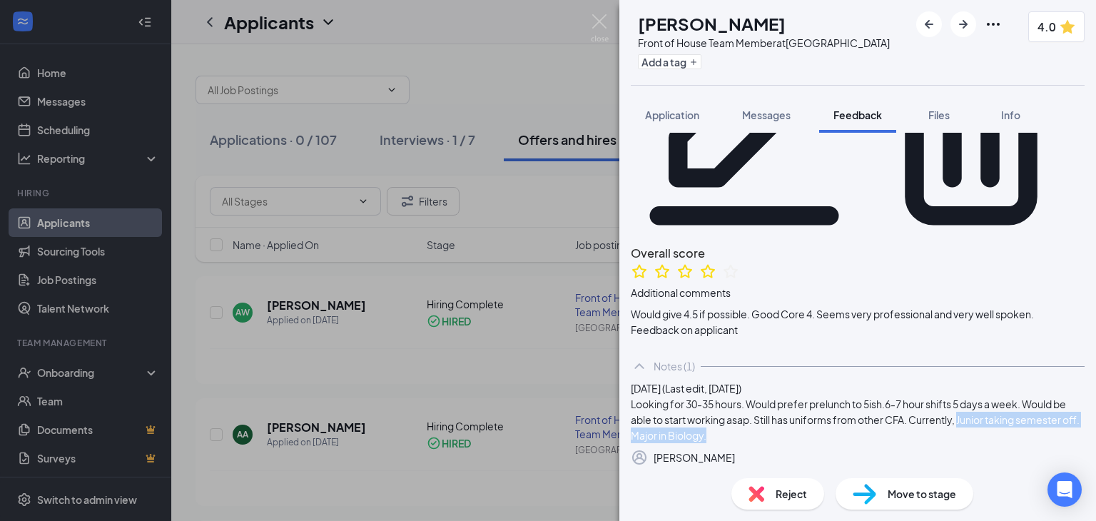
scroll to position [102, 0]
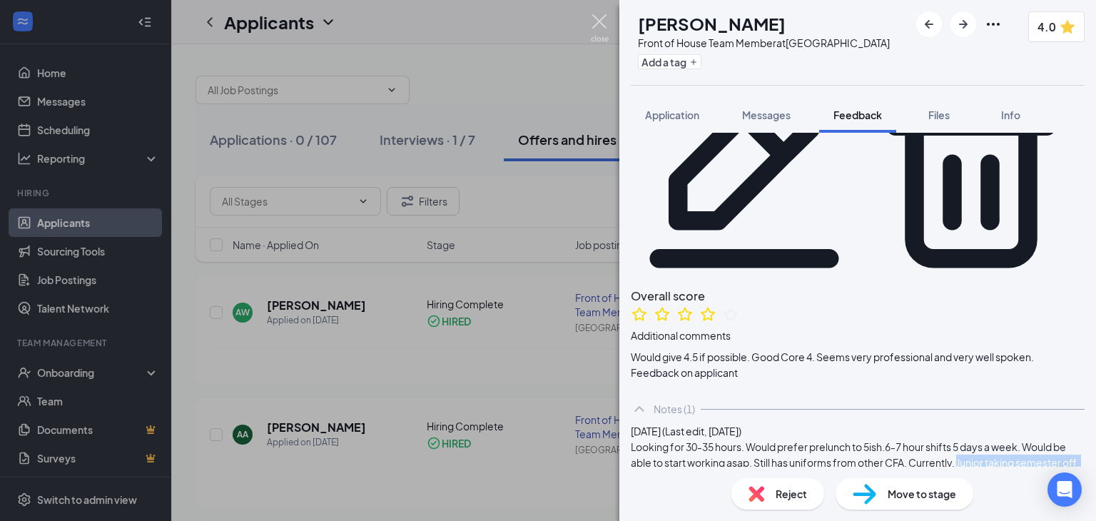
click at [596, 23] on img at bounding box center [600, 28] width 18 height 28
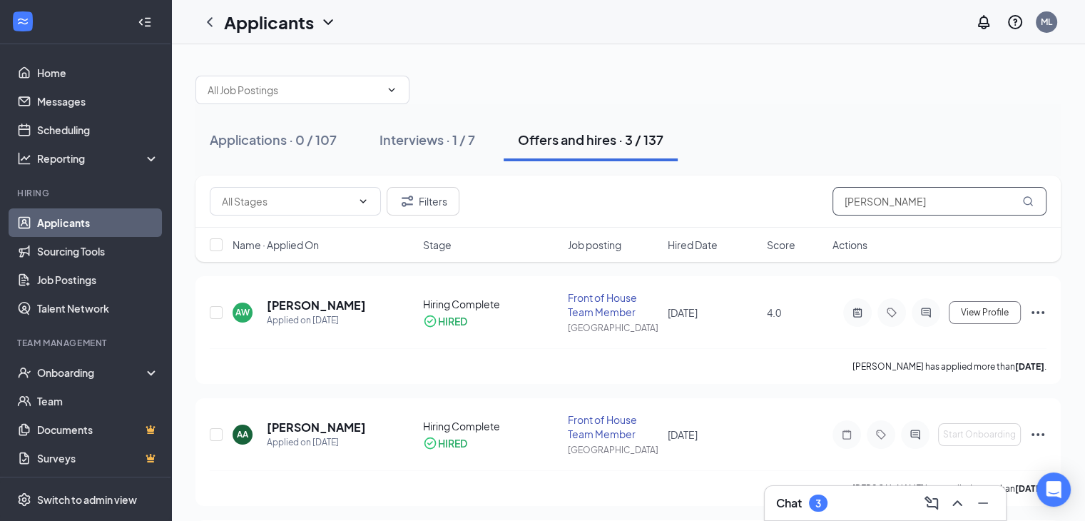
drag, startPoint x: 921, startPoint y: 209, endPoint x: 781, endPoint y: 206, distance: 139.9
click at [781, 206] on div "Filters [PERSON_NAME]" at bounding box center [628, 201] width 837 height 29
type input "[PERSON_NAME]"
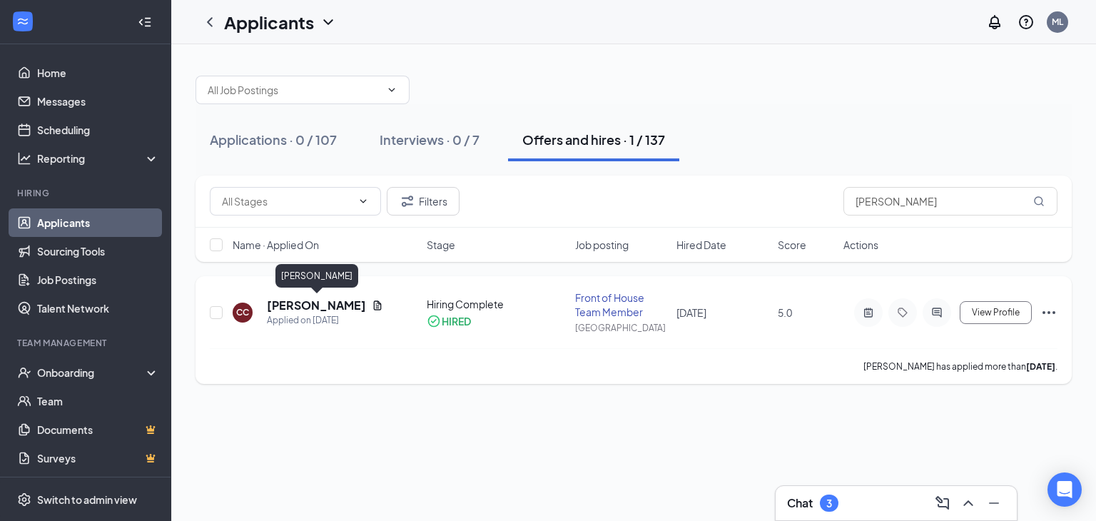
click at [348, 308] on h5 "[PERSON_NAME]" at bounding box center [316, 306] width 99 height 16
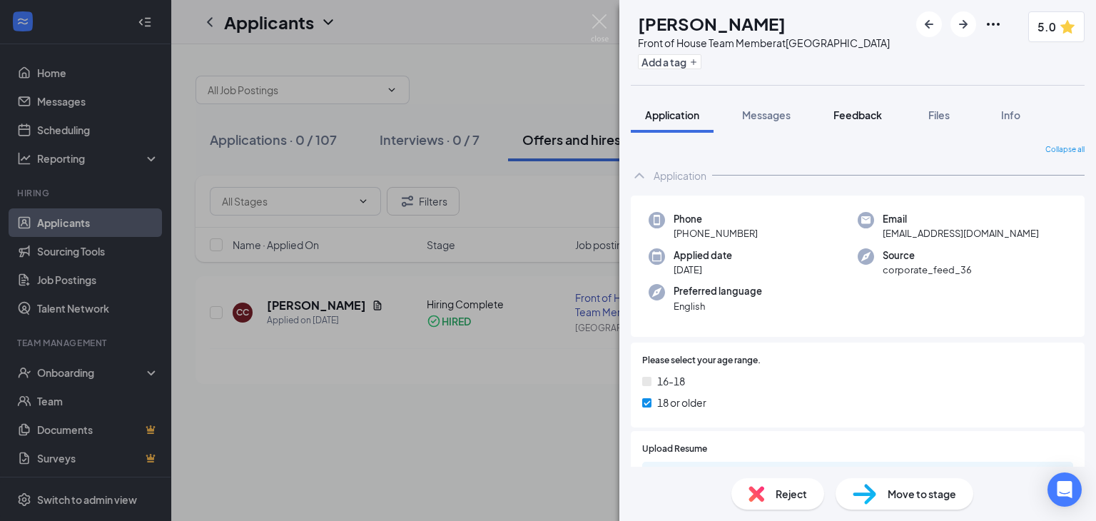
click at [856, 118] on span "Feedback" at bounding box center [857, 114] width 49 height 13
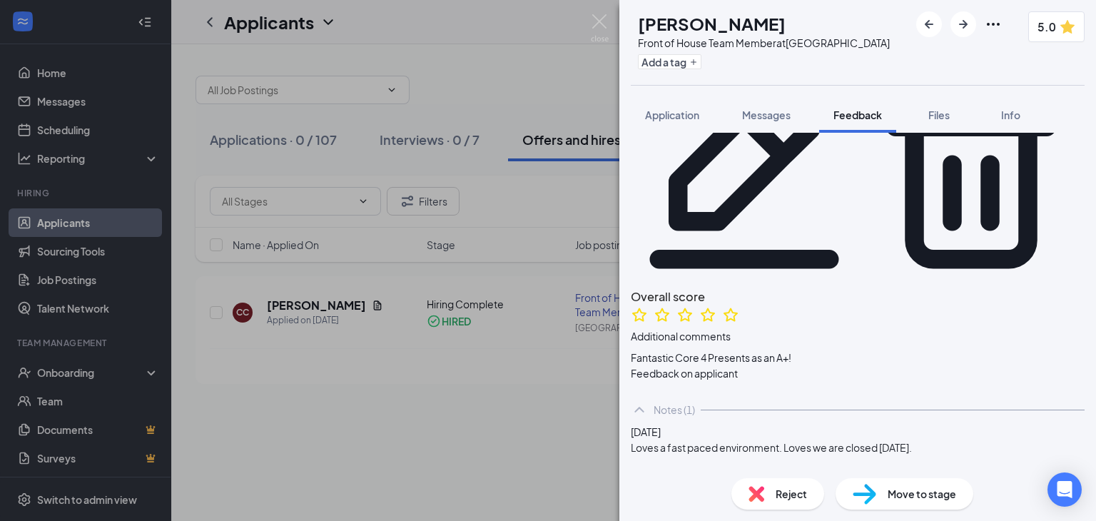
scroll to position [105, 0]
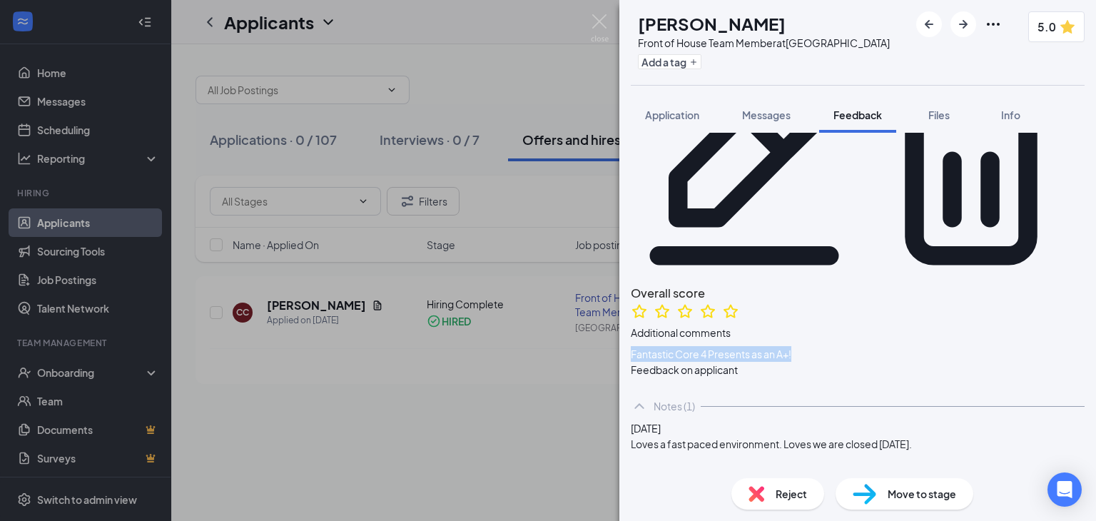
drag, startPoint x: 644, startPoint y: 181, endPoint x: 818, endPoint y: 188, distance: 174.3
click at [818, 284] on div "Overall score Additional comments Fantastic Core 4 Presents as an A+!" at bounding box center [858, 323] width 454 height 78
copy span "Fantastic Core 4 Presents as an A+!"
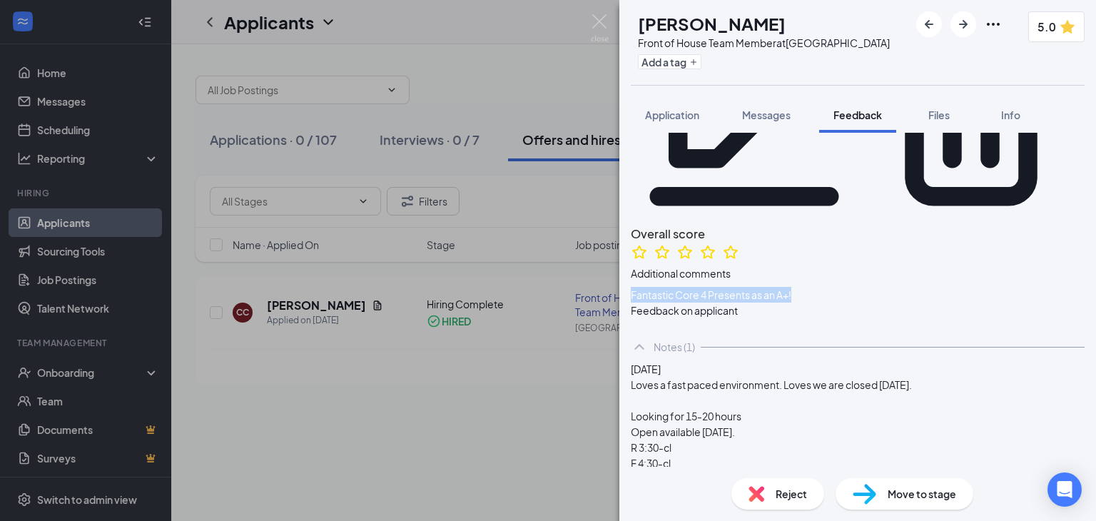
scroll to position [163, 0]
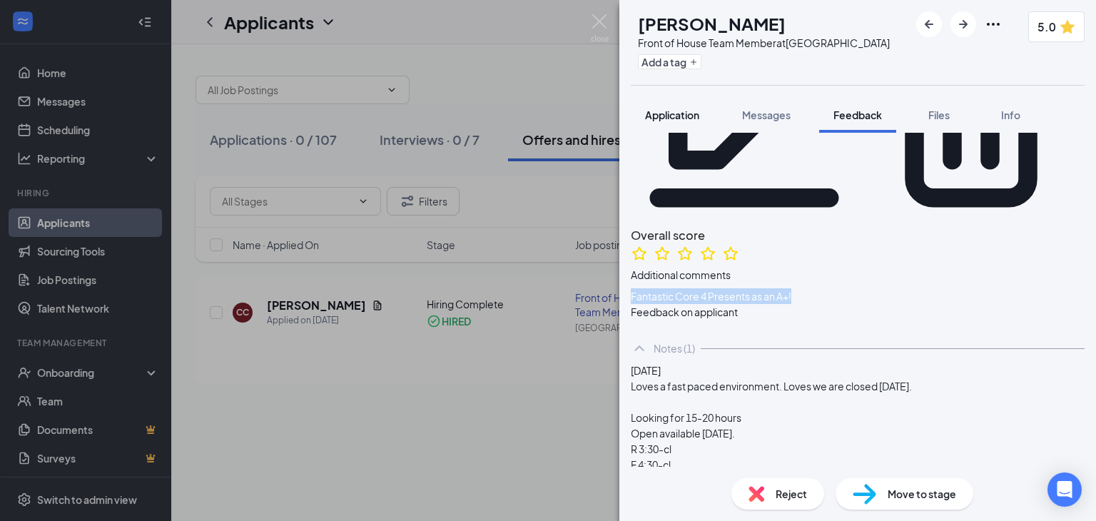
click at [665, 123] on button "Application" at bounding box center [672, 115] width 83 height 36
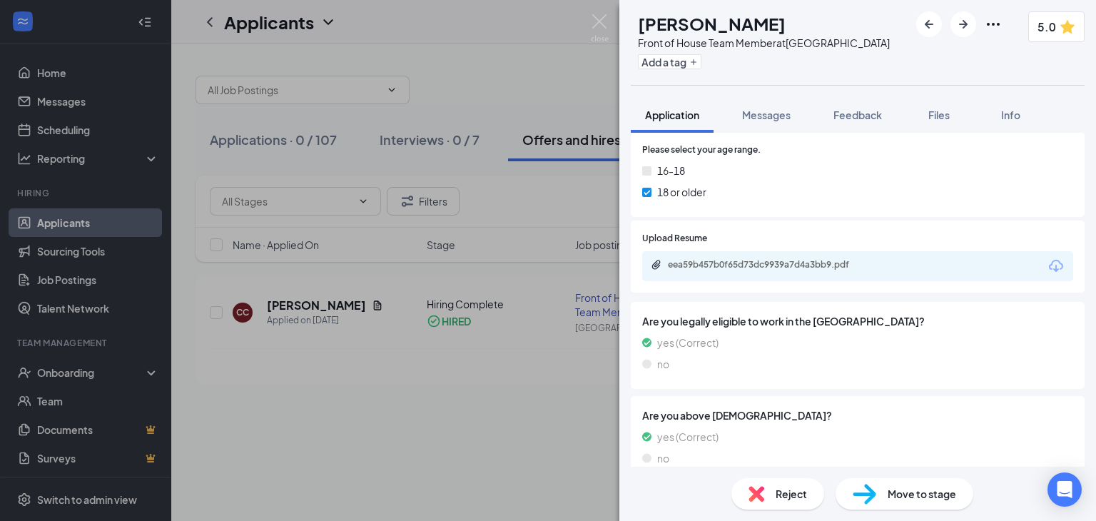
scroll to position [211, 0]
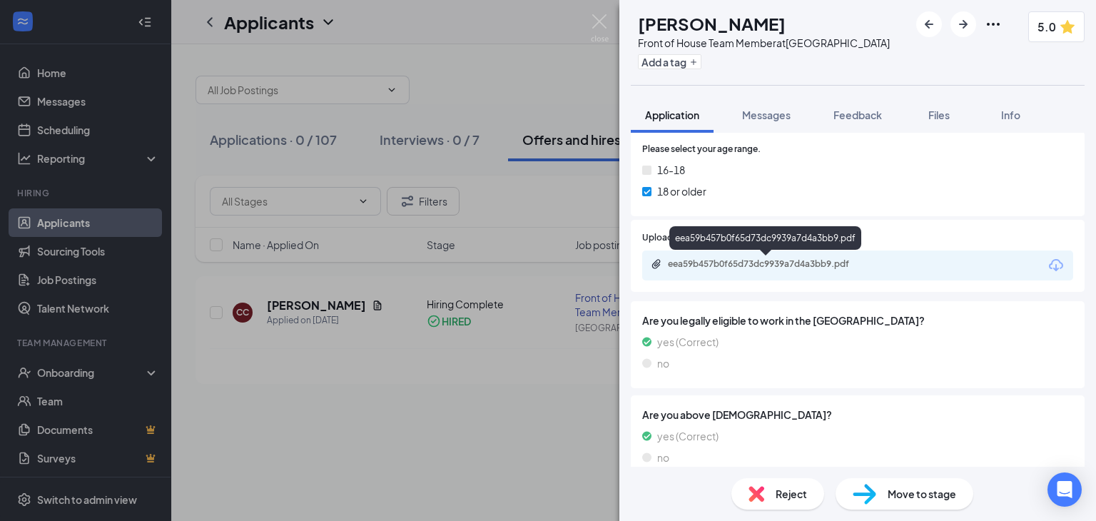
click at [769, 268] on div "eea59b457b0f65d73dc9939a7d4a3bb9.pdf" at bounding box center [768, 263] width 200 height 11
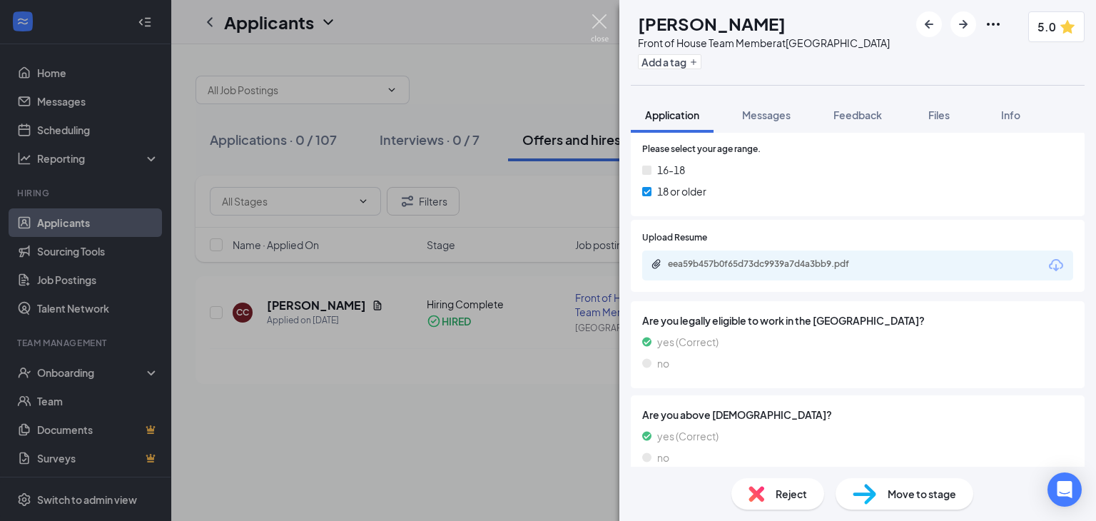
click at [604, 29] on img at bounding box center [600, 28] width 18 height 28
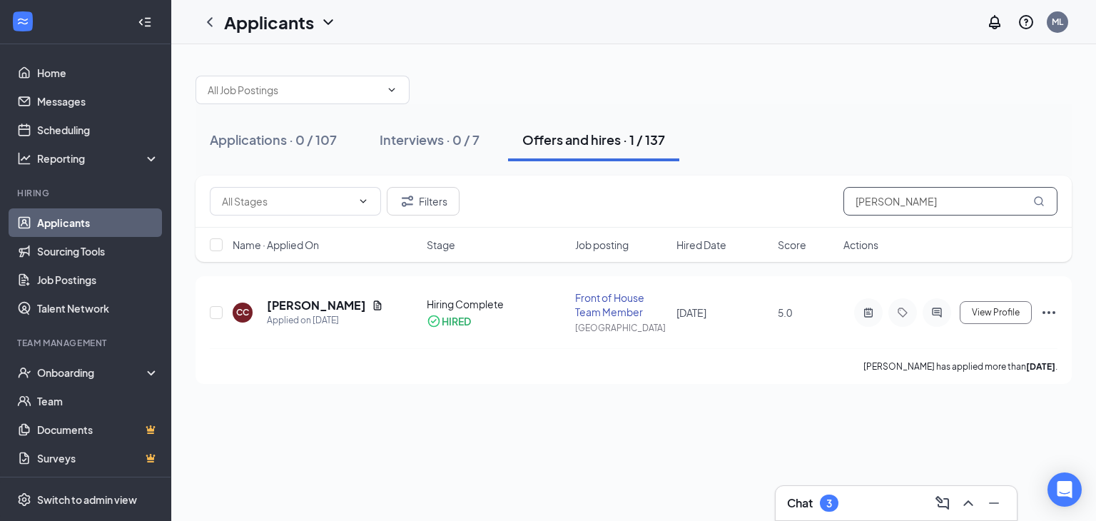
drag, startPoint x: 913, startPoint y: 205, endPoint x: 771, endPoint y: 191, distance: 143.4
click at [771, 191] on div "Filters [PERSON_NAME]" at bounding box center [634, 201] width 848 height 29
click at [308, 305] on h5 "[PERSON_NAME]" at bounding box center [316, 306] width 99 height 16
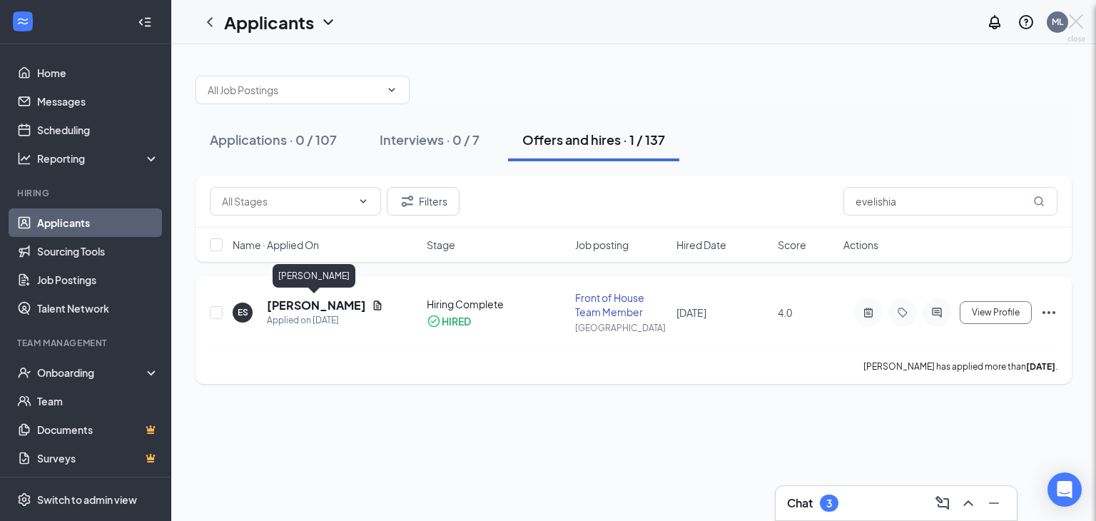
click at [308, 305] on div at bounding box center [548, 260] width 1096 height 521
click at [308, 305] on h5 "[PERSON_NAME]" at bounding box center [316, 306] width 99 height 16
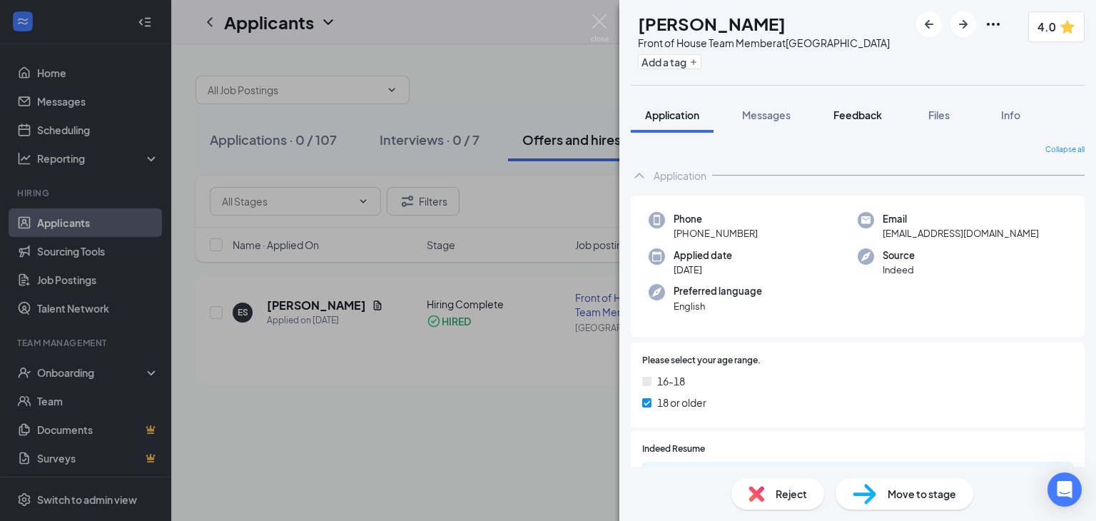
click at [842, 116] on span "Feedback" at bounding box center [857, 114] width 49 height 13
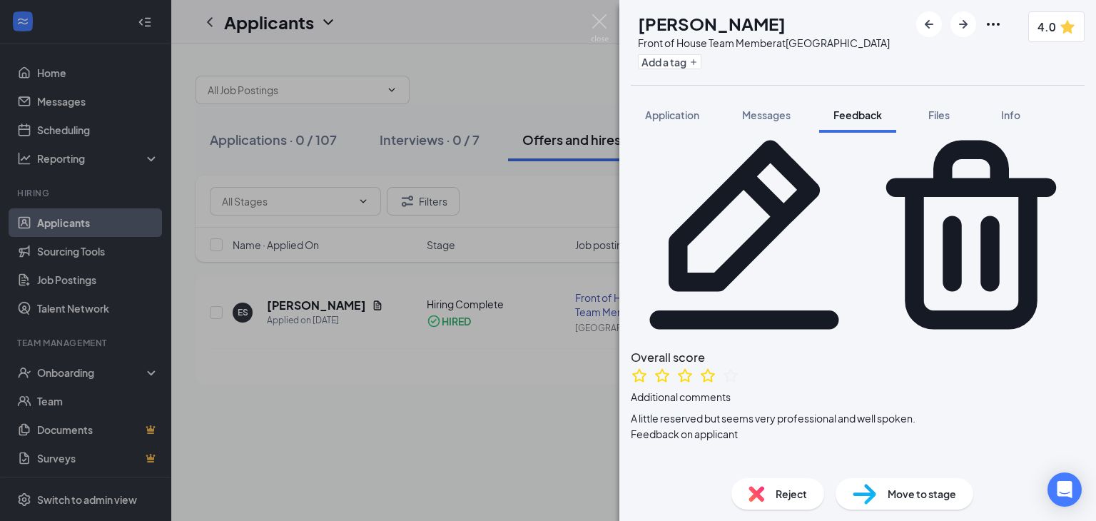
scroll to position [39, 0]
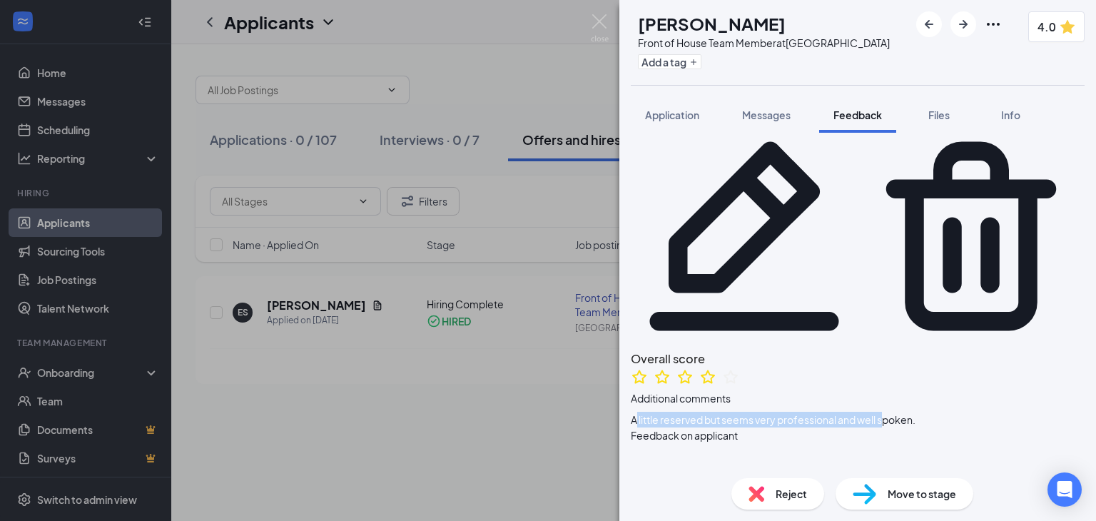
drag, startPoint x: 648, startPoint y: 243, endPoint x: 899, endPoint y: 258, distance: 251.6
click at [899, 350] on div "Overall score Additional comments A little reserved but seems very professional…" at bounding box center [858, 389] width 454 height 78
click at [654, 390] on div "Additional comments A little reserved but seems very professional and well spok…" at bounding box center [858, 408] width 454 height 37
drag, startPoint x: 643, startPoint y: 242, endPoint x: 945, endPoint y: 256, distance: 302.2
click at [945, 350] on div "Overall score Additional comments A little reserved but seems very professional…" at bounding box center [858, 389] width 454 height 78
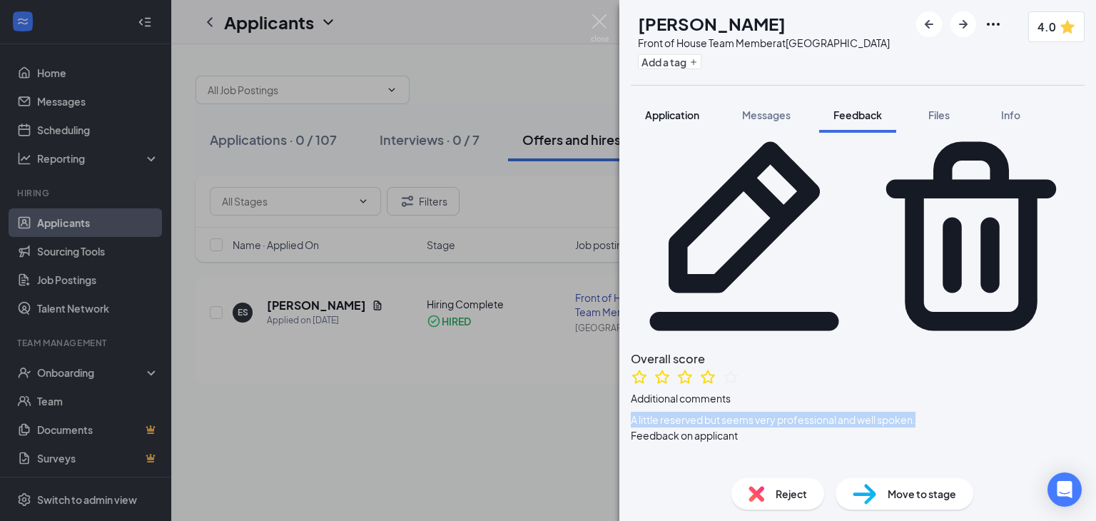
click at [672, 115] on span "Application" at bounding box center [672, 114] width 54 height 13
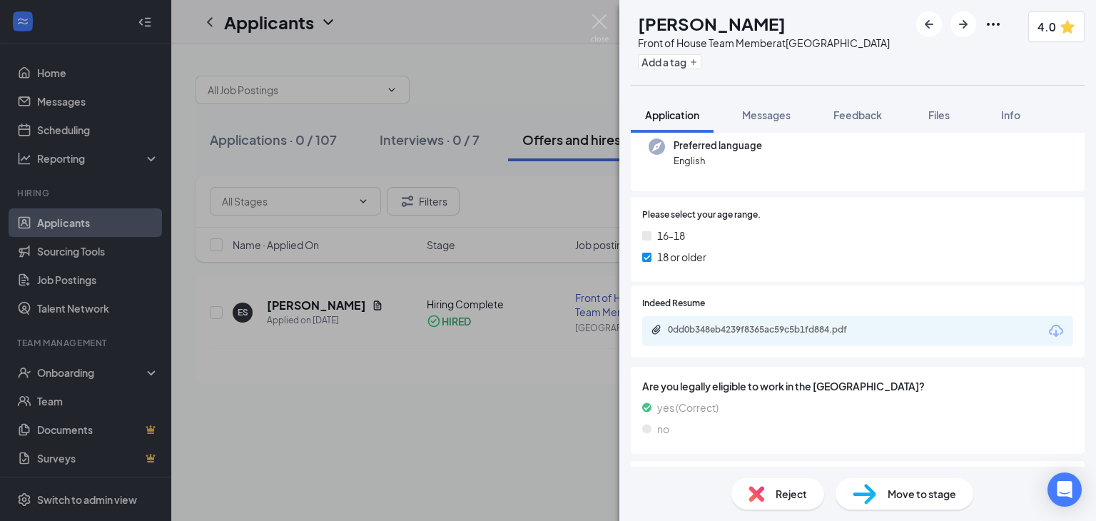
scroll to position [151, 0]
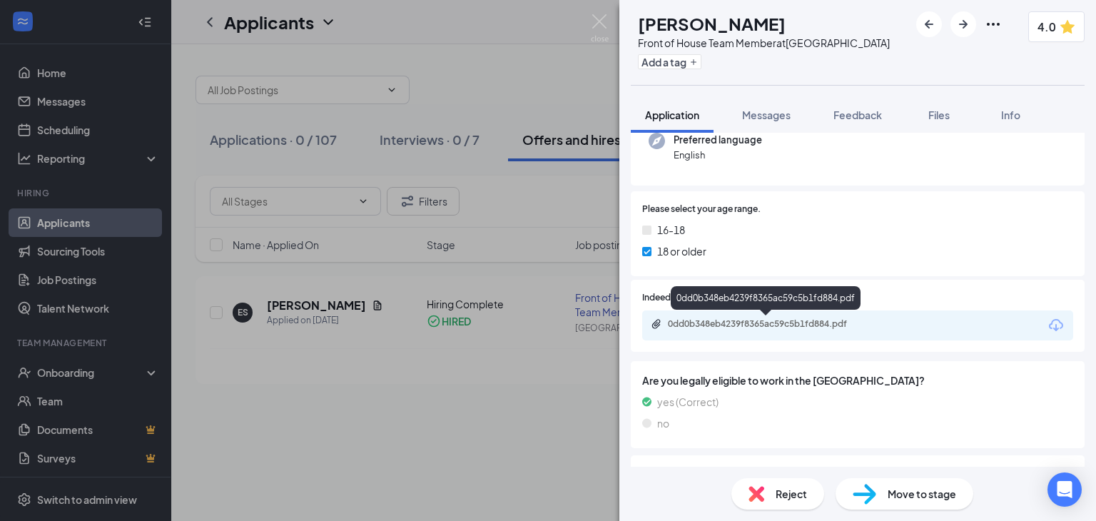
click at [714, 320] on div "0dd0b348eb4239f8365ac59c5b1fd884.pdf" at bounding box center [768, 323] width 200 height 11
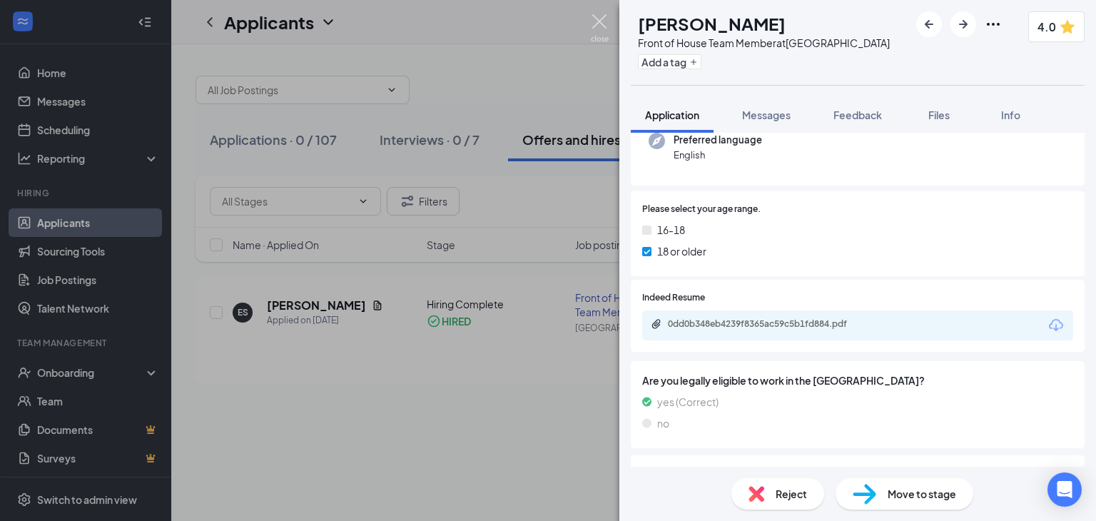
click at [602, 32] on img at bounding box center [600, 28] width 18 height 28
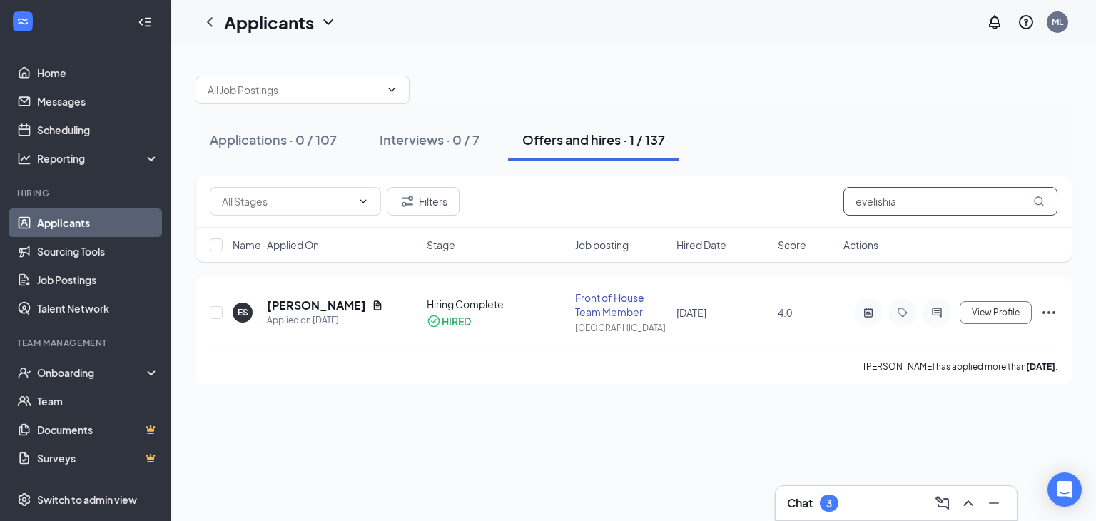
click at [862, 201] on input "evelishia" at bounding box center [950, 201] width 214 height 29
drag, startPoint x: 913, startPoint y: 199, endPoint x: 803, endPoint y: 198, distance: 109.2
click at [803, 198] on div "Filters evelishia" at bounding box center [634, 201] width 848 height 29
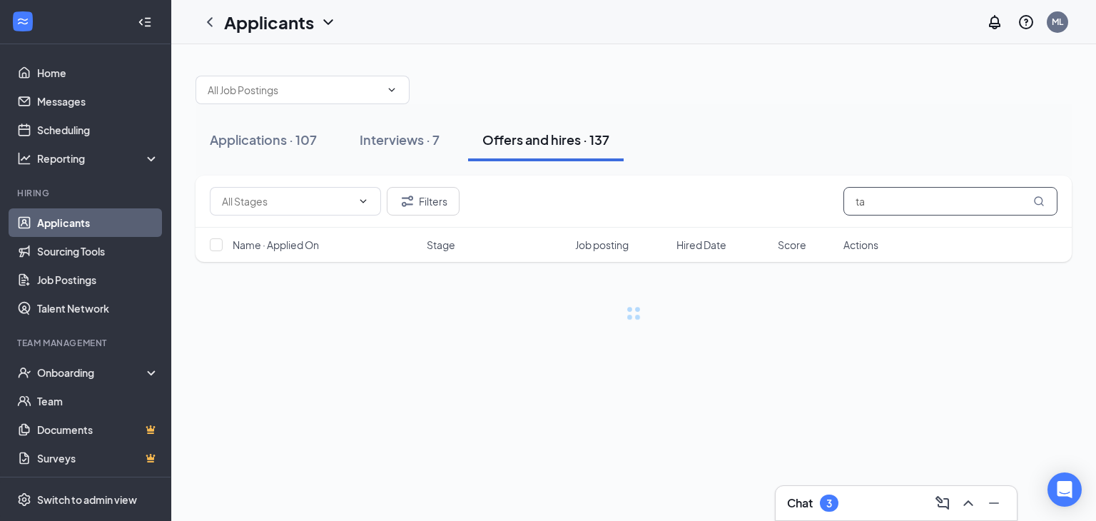
type input "t"
type input "[PERSON_NAME]"
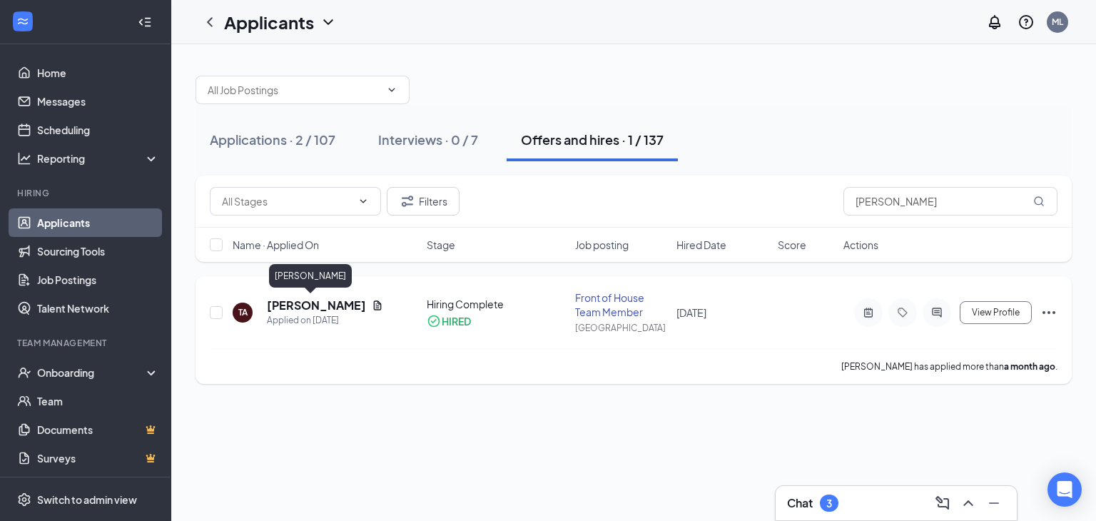
click at [295, 298] on h5 "[PERSON_NAME]" at bounding box center [316, 306] width 99 height 16
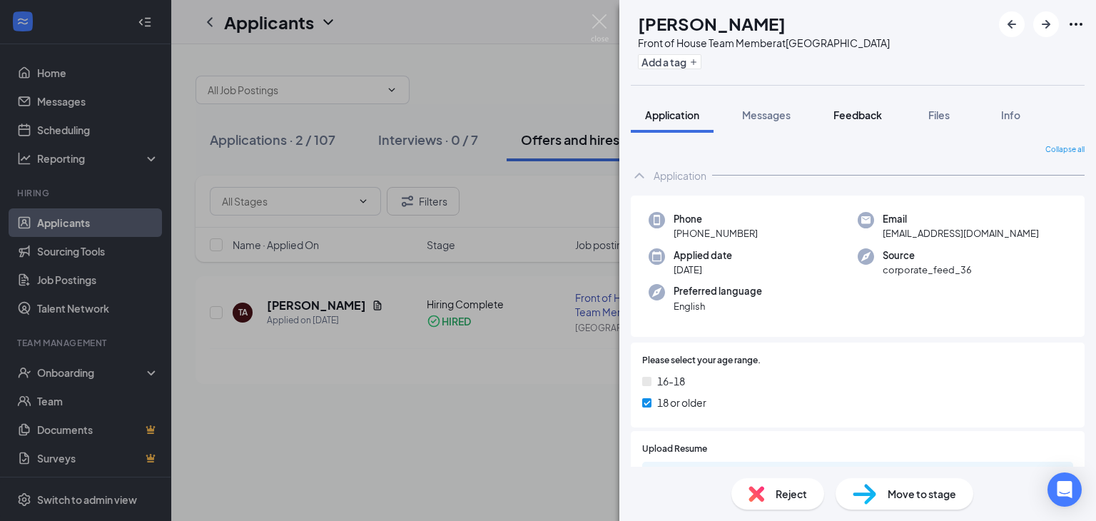
click at [846, 118] on span "Feedback" at bounding box center [857, 114] width 49 height 13
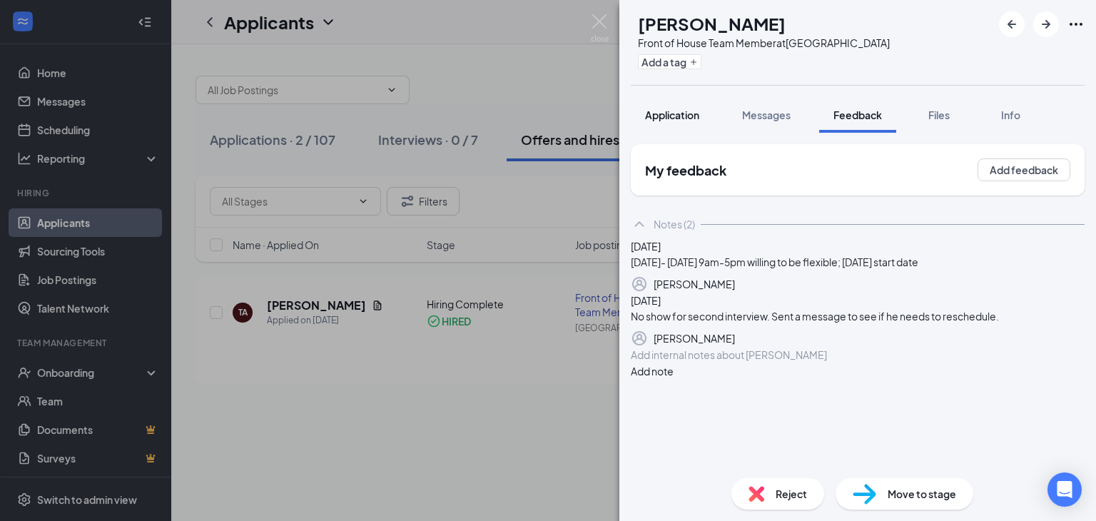
click at [674, 116] on span "Application" at bounding box center [672, 114] width 54 height 13
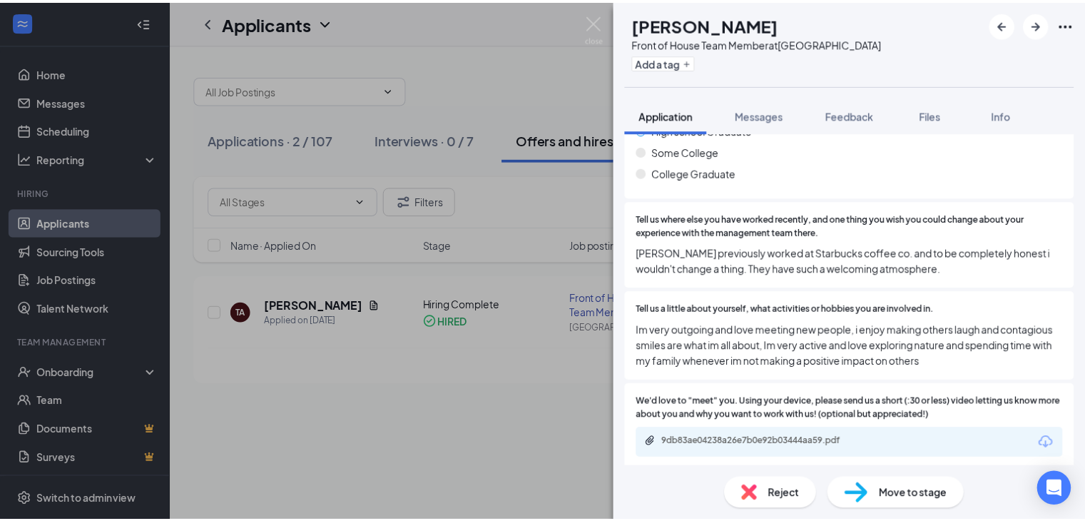
scroll to position [811, 0]
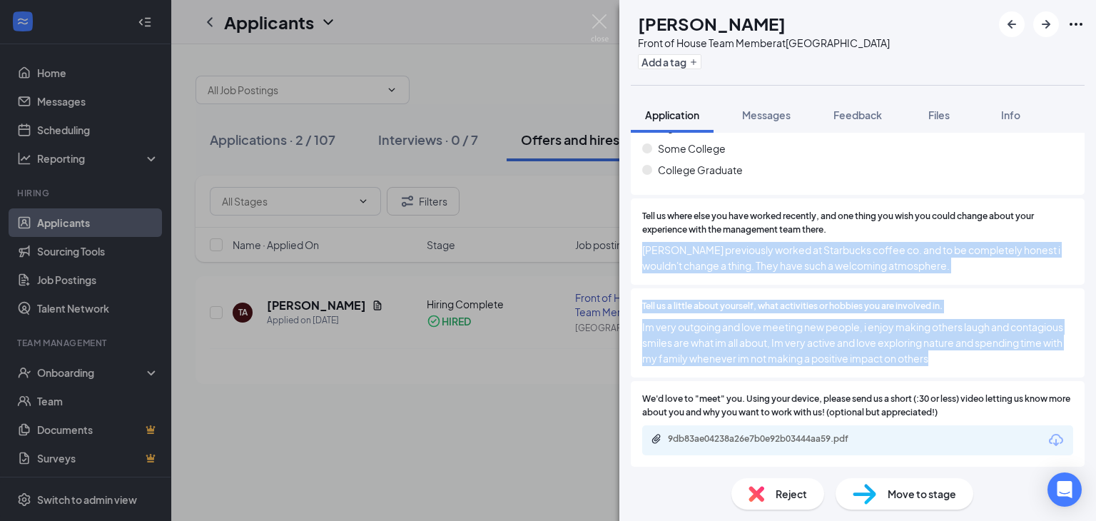
drag, startPoint x: 642, startPoint y: 246, endPoint x: 1027, endPoint y: 367, distance: 404.0
click at [1027, 367] on div "Applicant has been moved from Front of House Team Member at [GEOGRAPHIC_DATA] H…" at bounding box center [858, 192] width 454 height 555
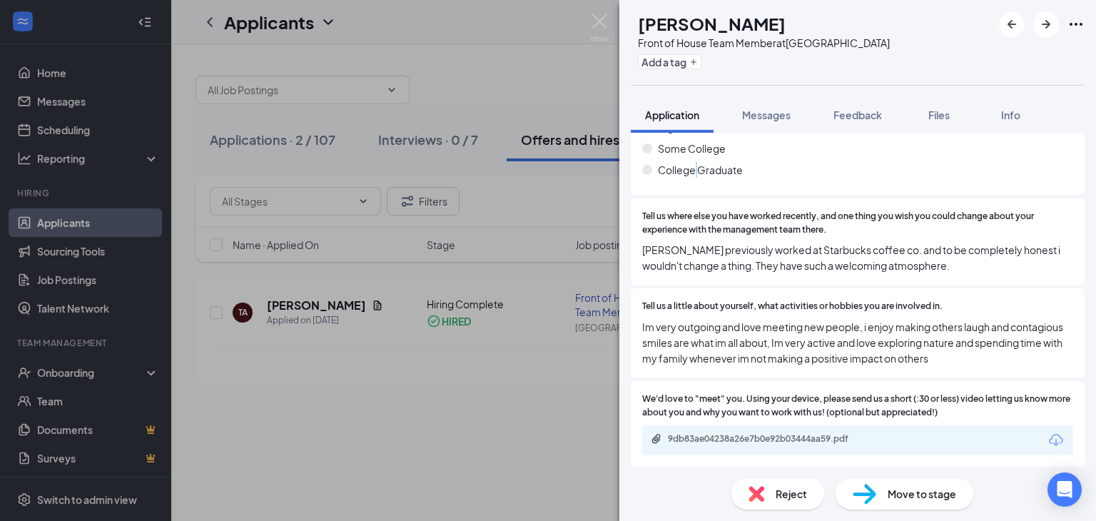
drag, startPoint x: 948, startPoint y: 353, endPoint x: 696, endPoint y: 191, distance: 299.3
click at [696, 191] on div "Highest level of education Still Attending High school High school [GEOGRAPHIC_…" at bounding box center [858, 131] width 454 height 128
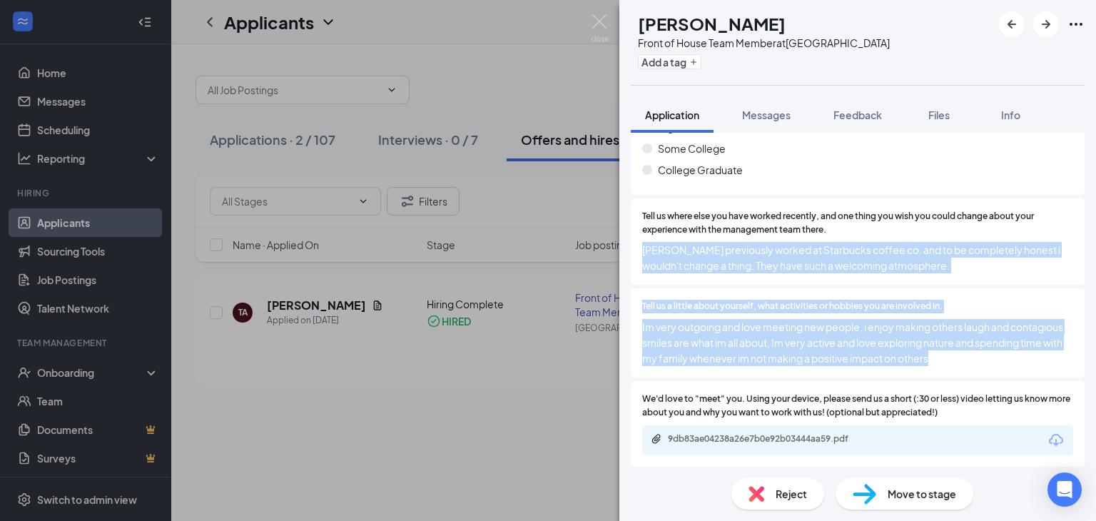
drag, startPoint x: 639, startPoint y: 245, endPoint x: 1045, endPoint y: 362, distance: 423.2
click at [1045, 362] on div "Applicant has been moved from Front of House Team Member at [GEOGRAPHIC_DATA] H…" at bounding box center [858, 192] width 454 height 555
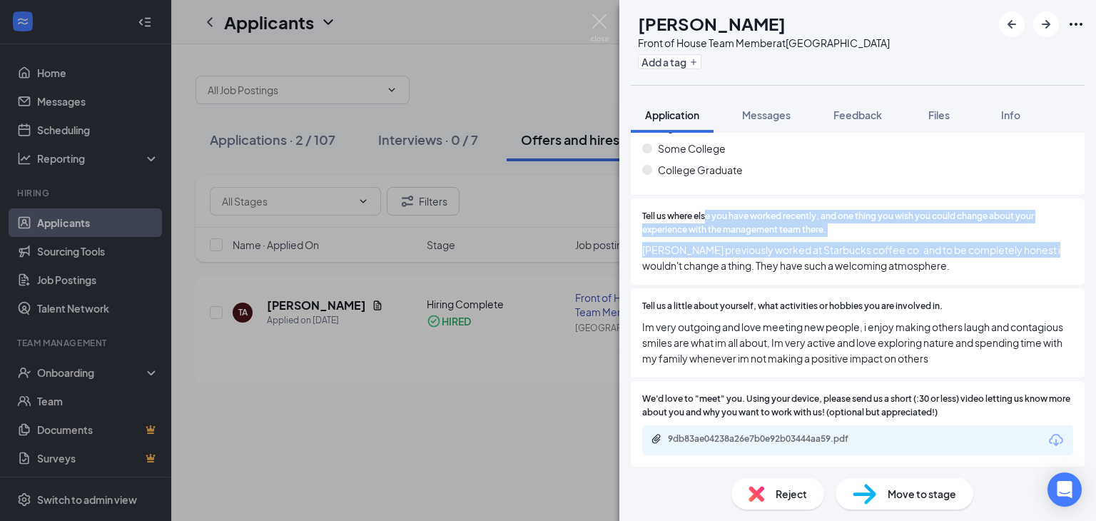
drag, startPoint x: 707, startPoint y: 211, endPoint x: 631, endPoint y: 265, distance: 93.2
click at [631, 265] on div "Tell us where else you have worked recently, and one thing you wish you could c…" at bounding box center [858, 241] width 454 height 87
click at [603, 19] on img at bounding box center [600, 28] width 18 height 28
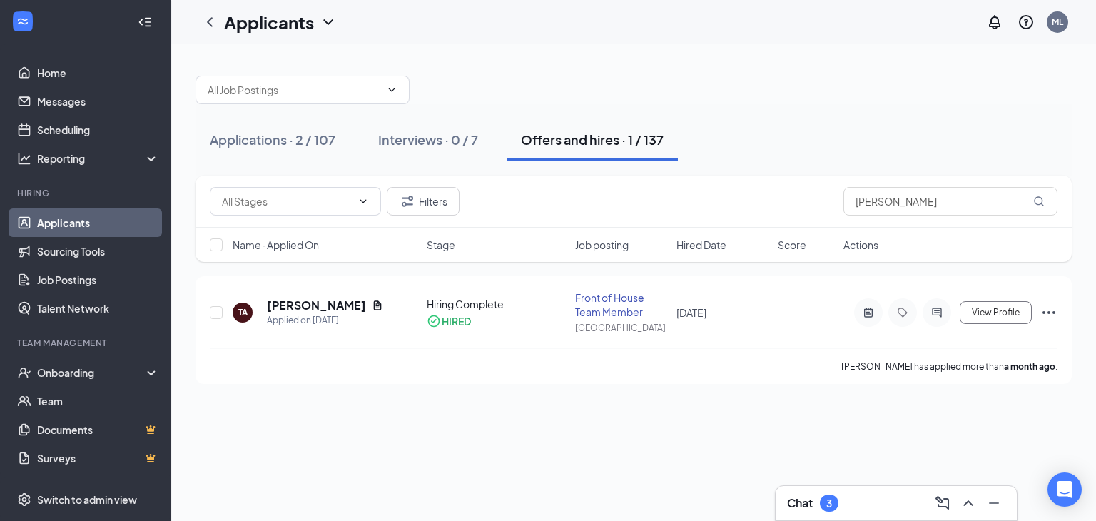
click at [73, 215] on link "Applicants" at bounding box center [98, 222] width 122 height 29
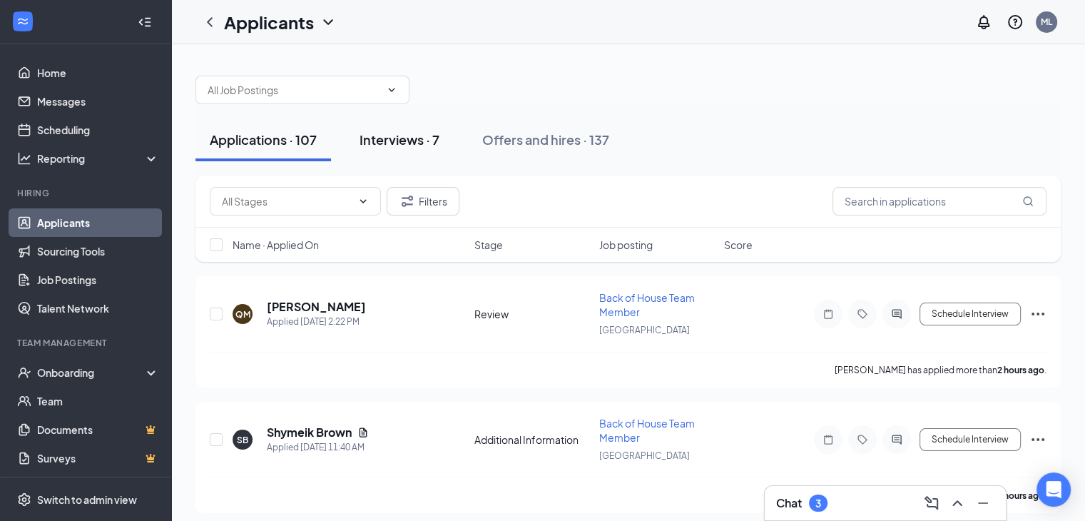
click at [405, 133] on div "Interviews · 7" at bounding box center [400, 140] width 80 height 18
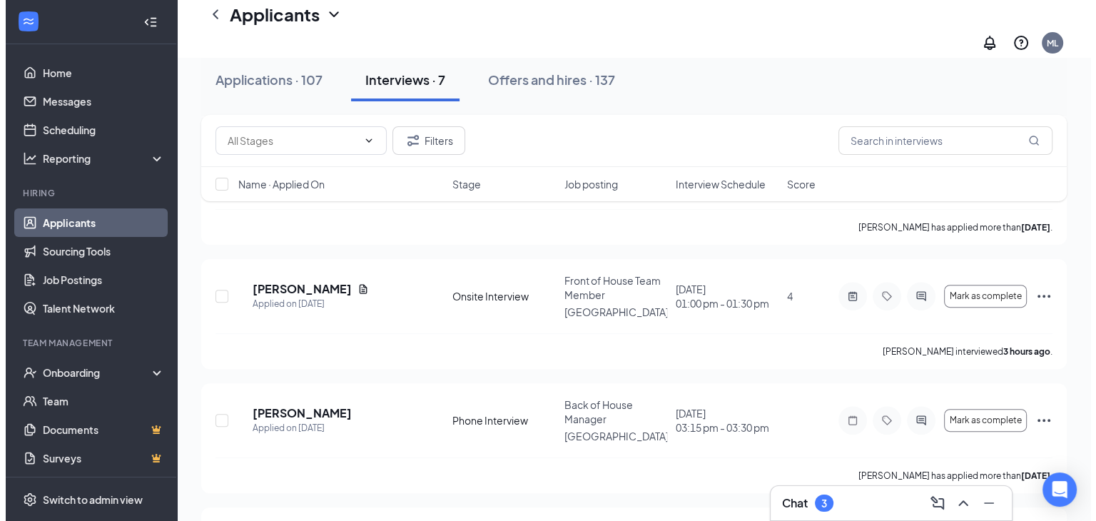
scroll to position [402, 0]
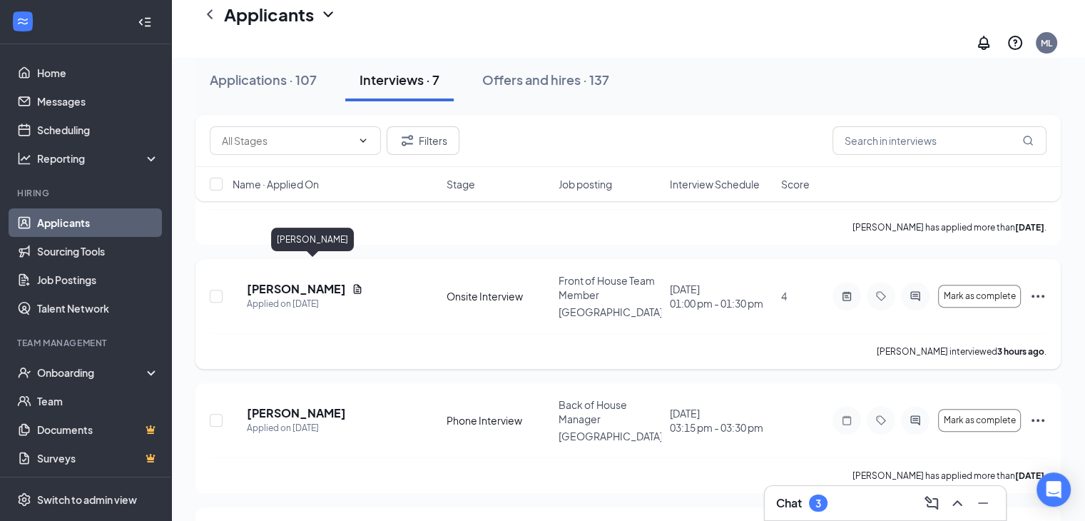
click at [315, 281] on h5 "[PERSON_NAME]" at bounding box center [296, 289] width 99 height 16
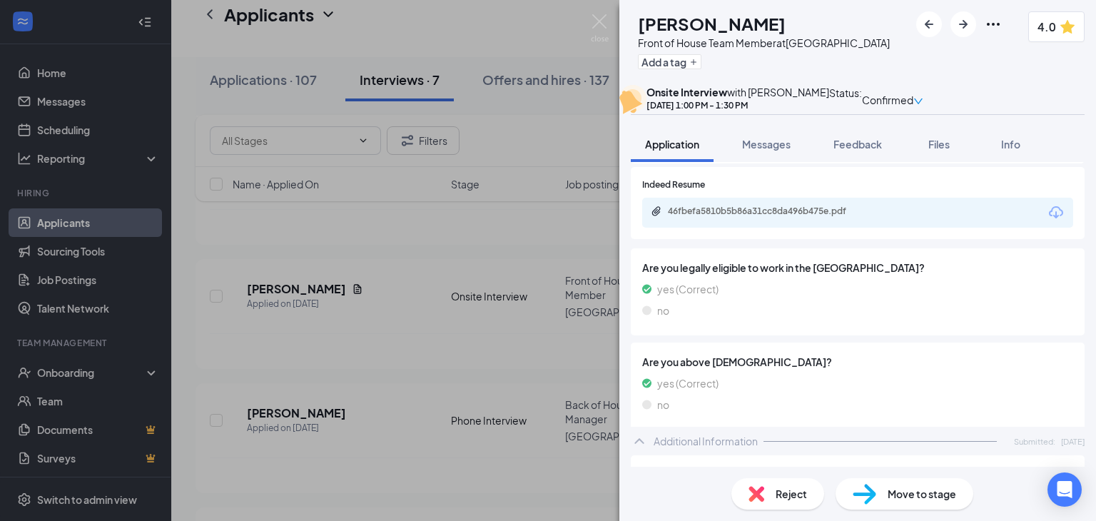
scroll to position [295, 0]
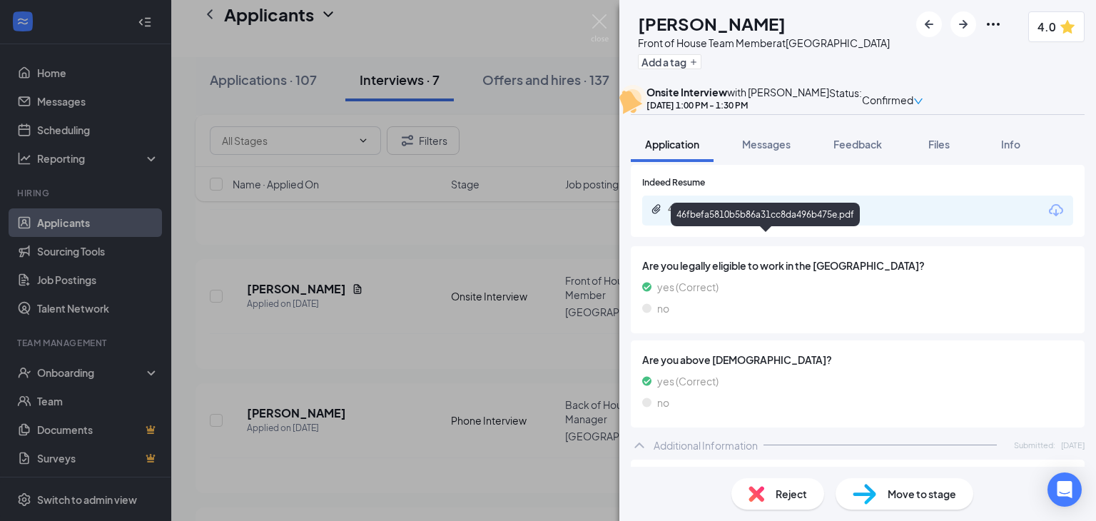
click at [744, 215] on div "46fbefa5810b5b86a31cc8da496b475e.pdf" at bounding box center [768, 208] width 200 height 11
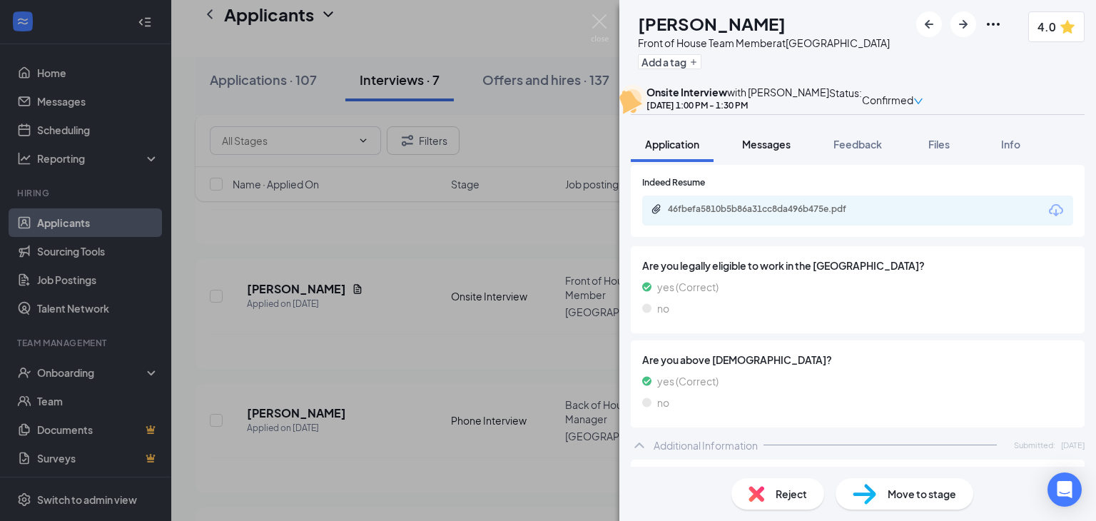
click at [764, 151] on span "Messages" at bounding box center [766, 144] width 49 height 13
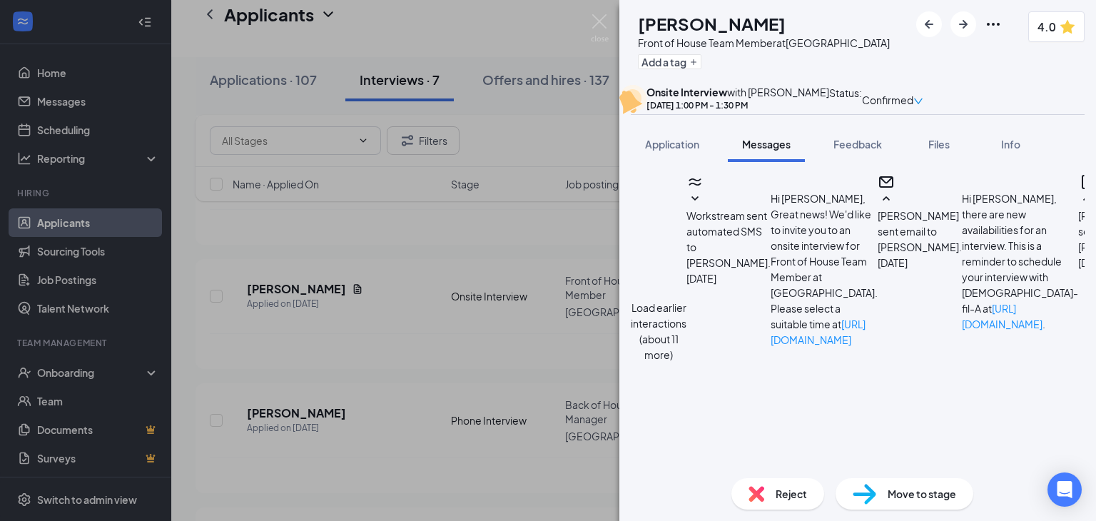
click at [764, 151] on span "Messages" at bounding box center [766, 144] width 49 height 13
type textarea "Hi [PERSON_NAME]."
click at [940, 151] on span "Files" at bounding box center [938, 144] width 21 height 13
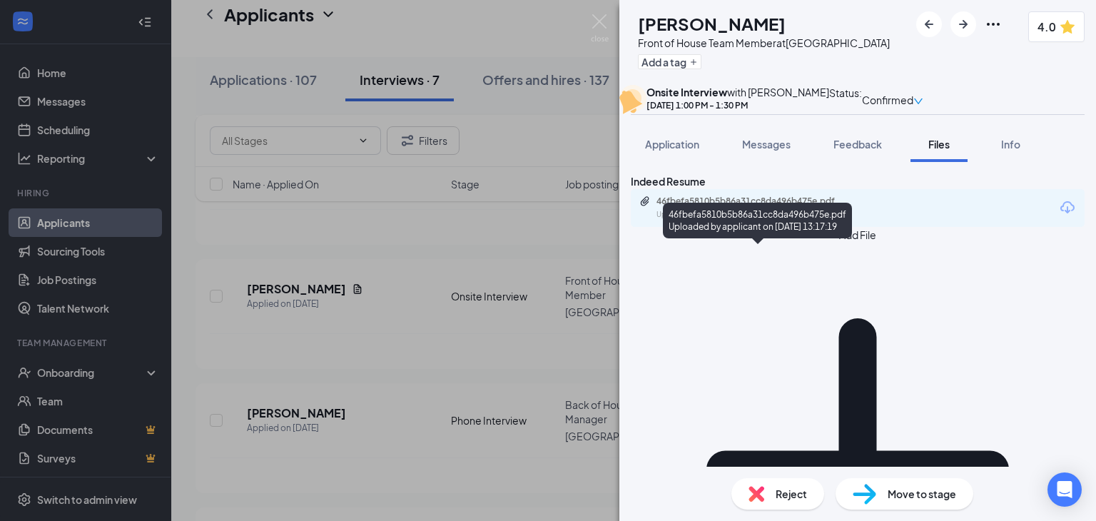
click at [753, 220] on div "46fbefa5810b5b86a31cc8da496b475e.pdf Uploaded by applicant on [DATE] 13:17:19" at bounding box center [754, 208] width 231 height 25
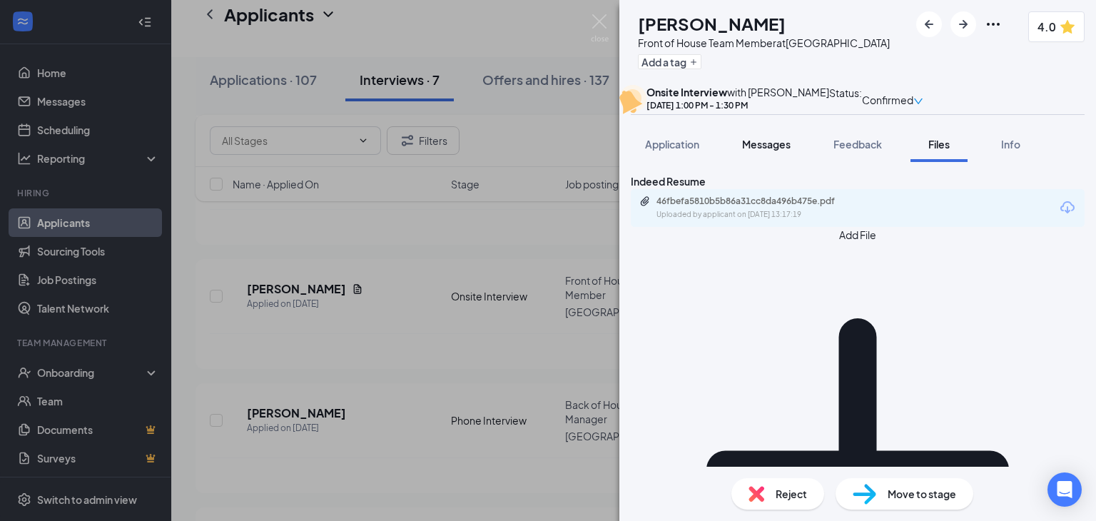
click at [776, 151] on span "Messages" at bounding box center [766, 144] width 49 height 13
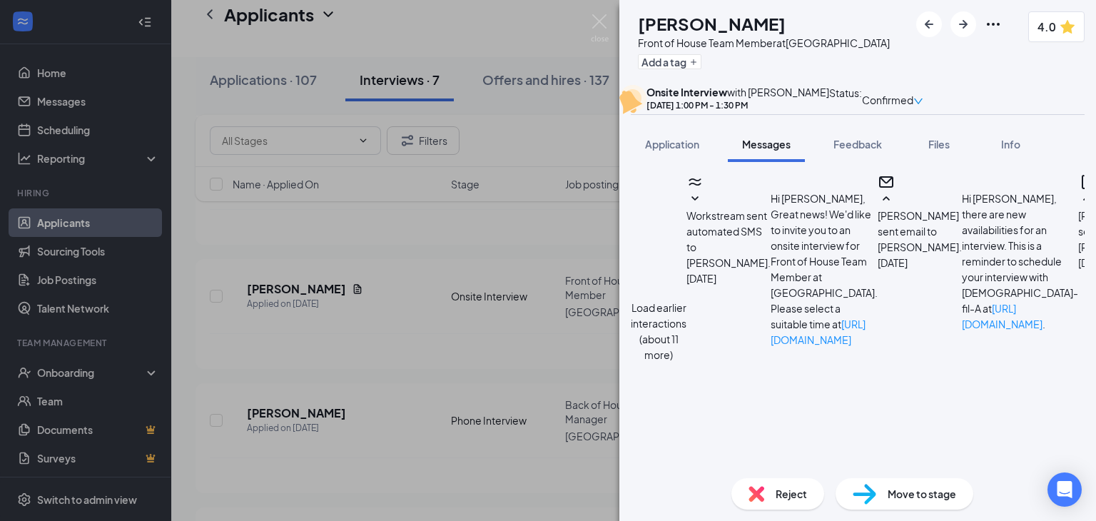
scroll to position [686, 0]
type textarea "Hi [PERSON_NAME]! Could you possibly let me know which CFA you previously worke…"
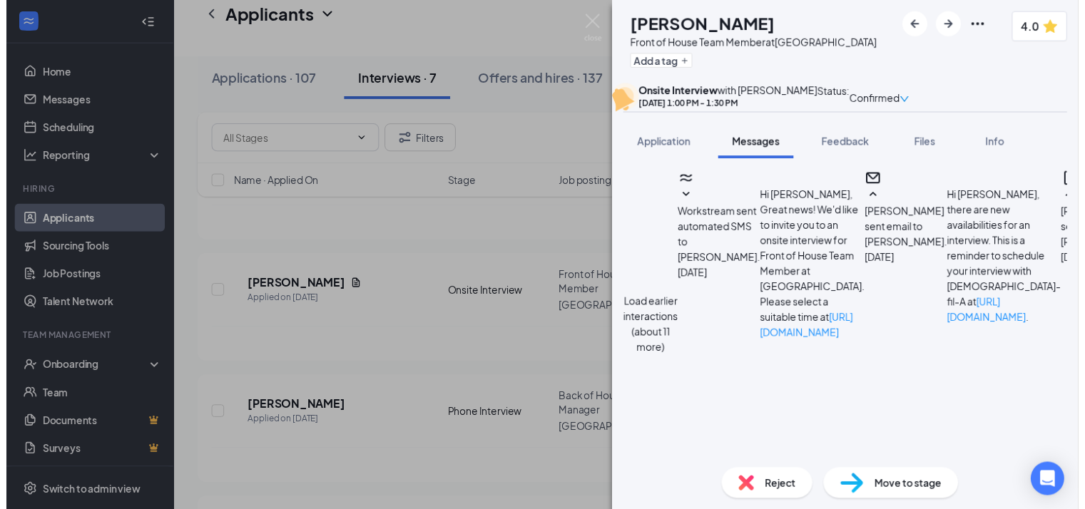
scroll to position [825, 0]
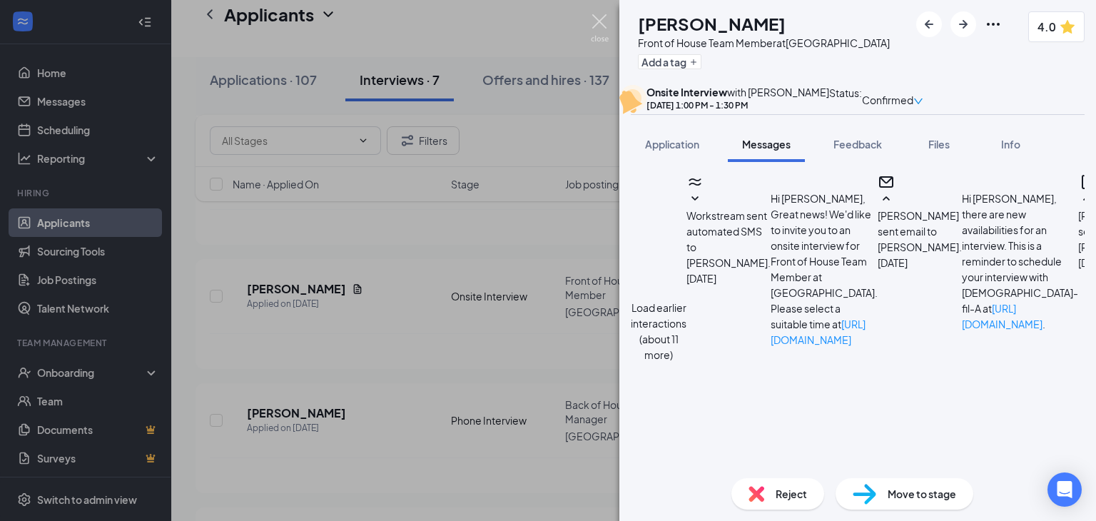
click at [599, 16] on img at bounding box center [600, 28] width 18 height 28
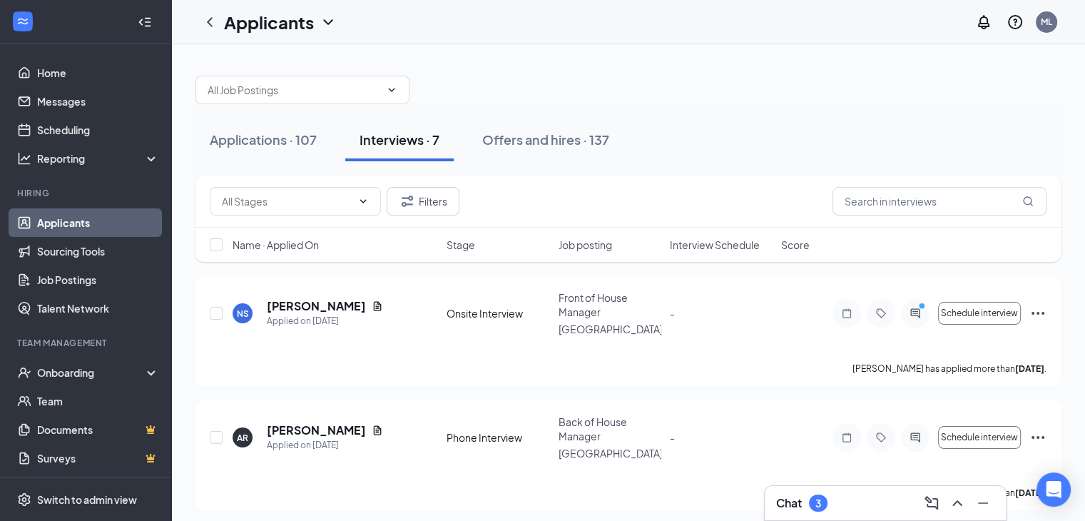
click at [103, 214] on link "Applicants" at bounding box center [98, 222] width 122 height 29
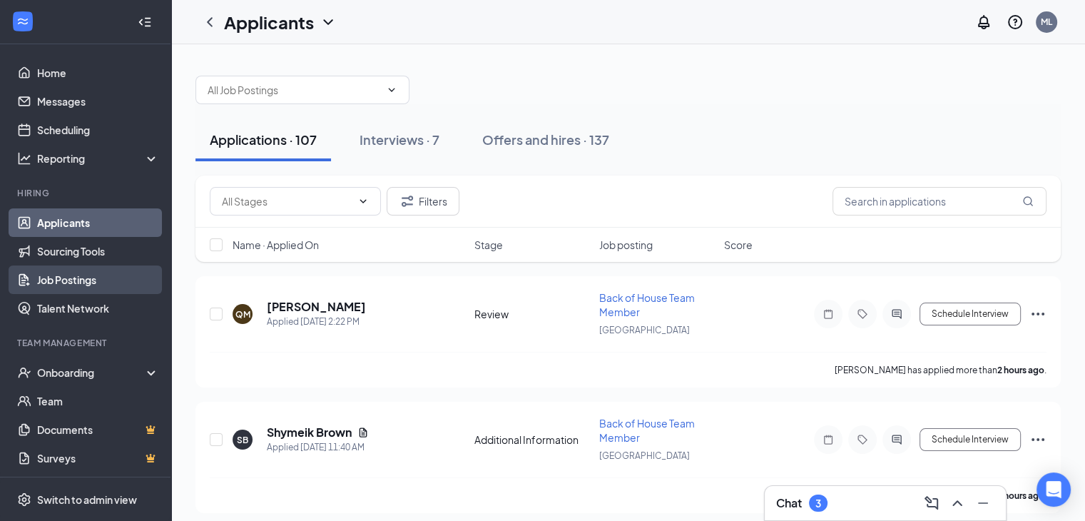
click at [91, 284] on link "Job Postings" at bounding box center [98, 279] width 122 height 29
